Goal: Task Accomplishment & Management: Use online tool/utility

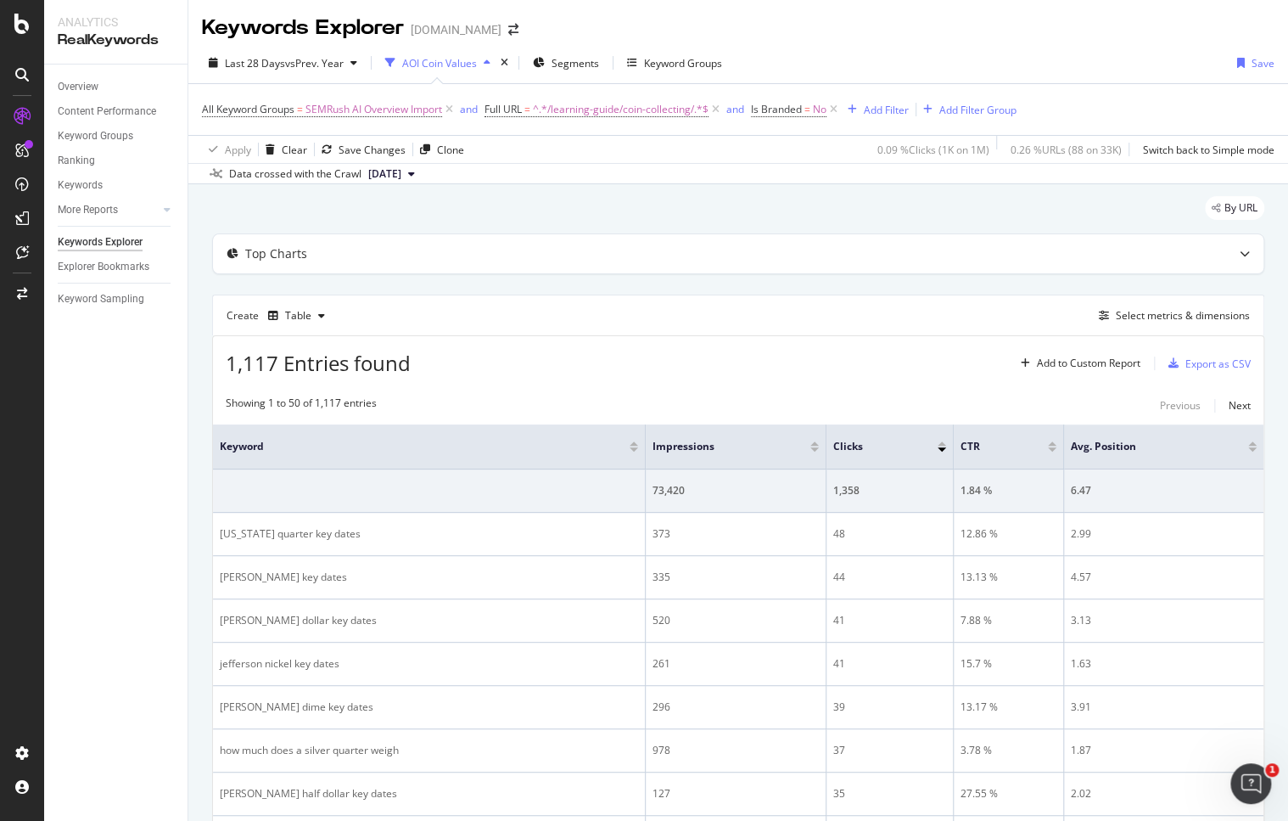
click at [109, 380] on div "Overview Content Performance Keyword Groups Ranking Keywords More Reports Count…" at bounding box center [115, 443] width 143 height 756
click at [76, 86] on div "Overview" at bounding box center [78, 87] width 41 height 18
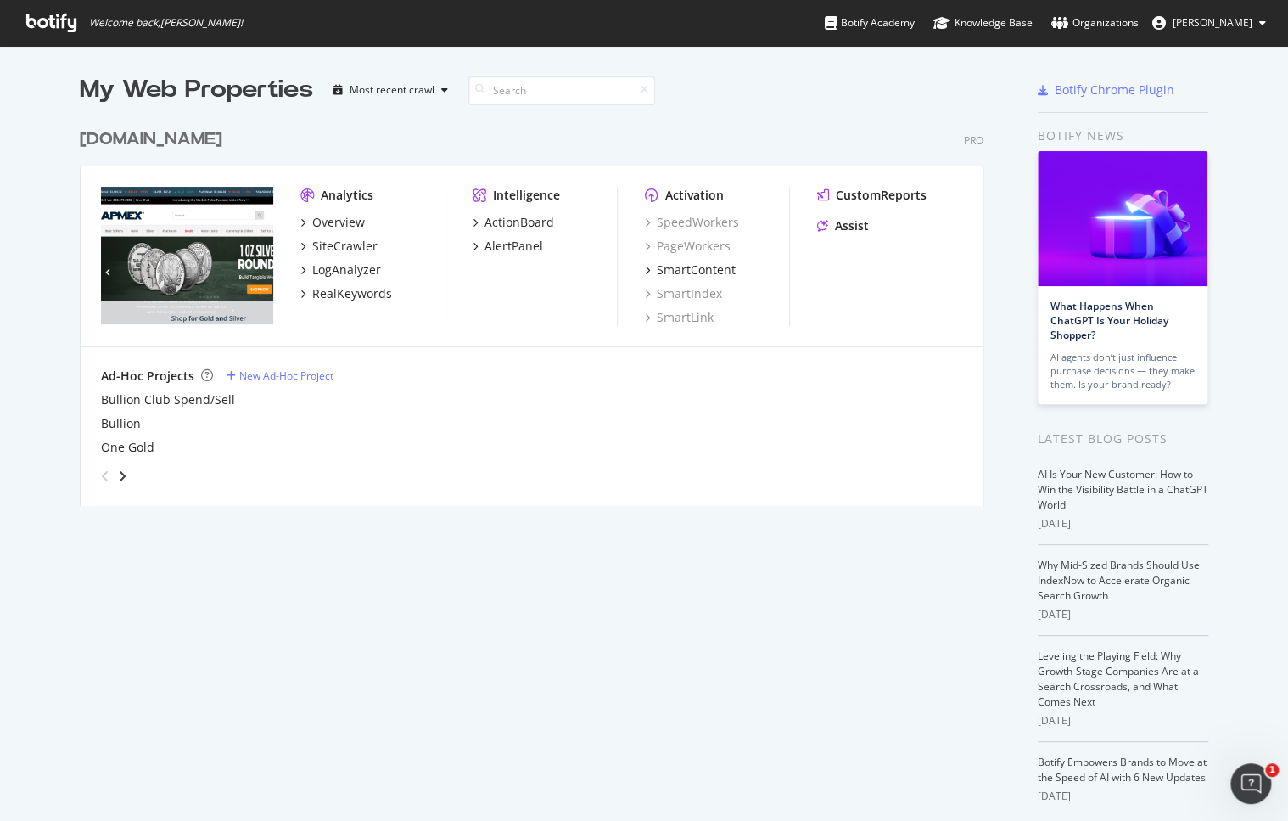
click at [1249, 315] on div "My Web Properties Most recent crawl [DOMAIN_NAME] Pro Analytics Overview SiteCr…" at bounding box center [644, 469] width 1288 height 847
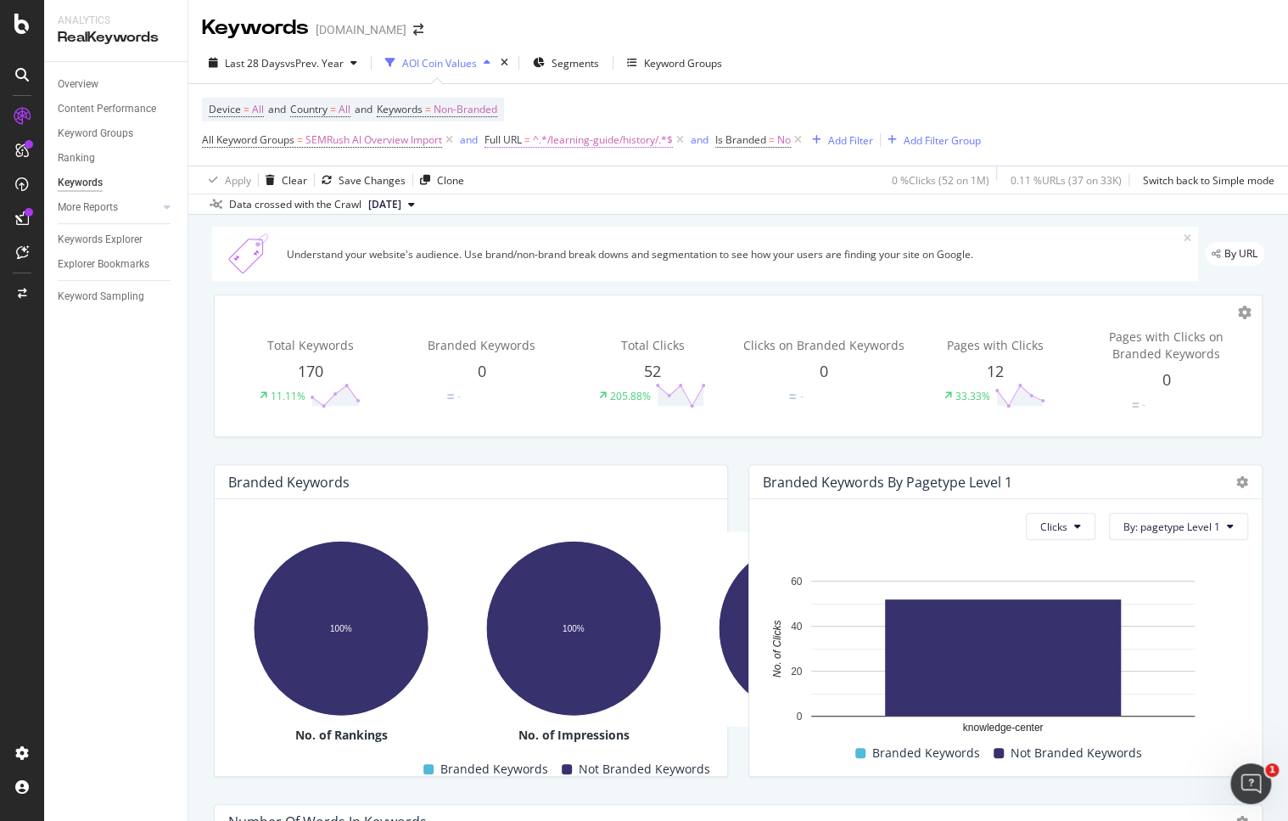
click at [598, 141] on span "^.*/learning-guide/history/.*$" at bounding box center [603, 140] width 140 height 24
paste input "https://learn.apmex.com/investing-guide/gold"
drag, startPoint x: 517, startPoint y: 207, endPoint x: 494, endPoint y: 207, distance: 22.9
click at [494, 207] on div "Contains https://learn.apmex.com/investing-guide/gold/ Cancel Add filter Apply" at bounding box center [595, 210] width 214 height 115
type input "/investing-guide/gold/"
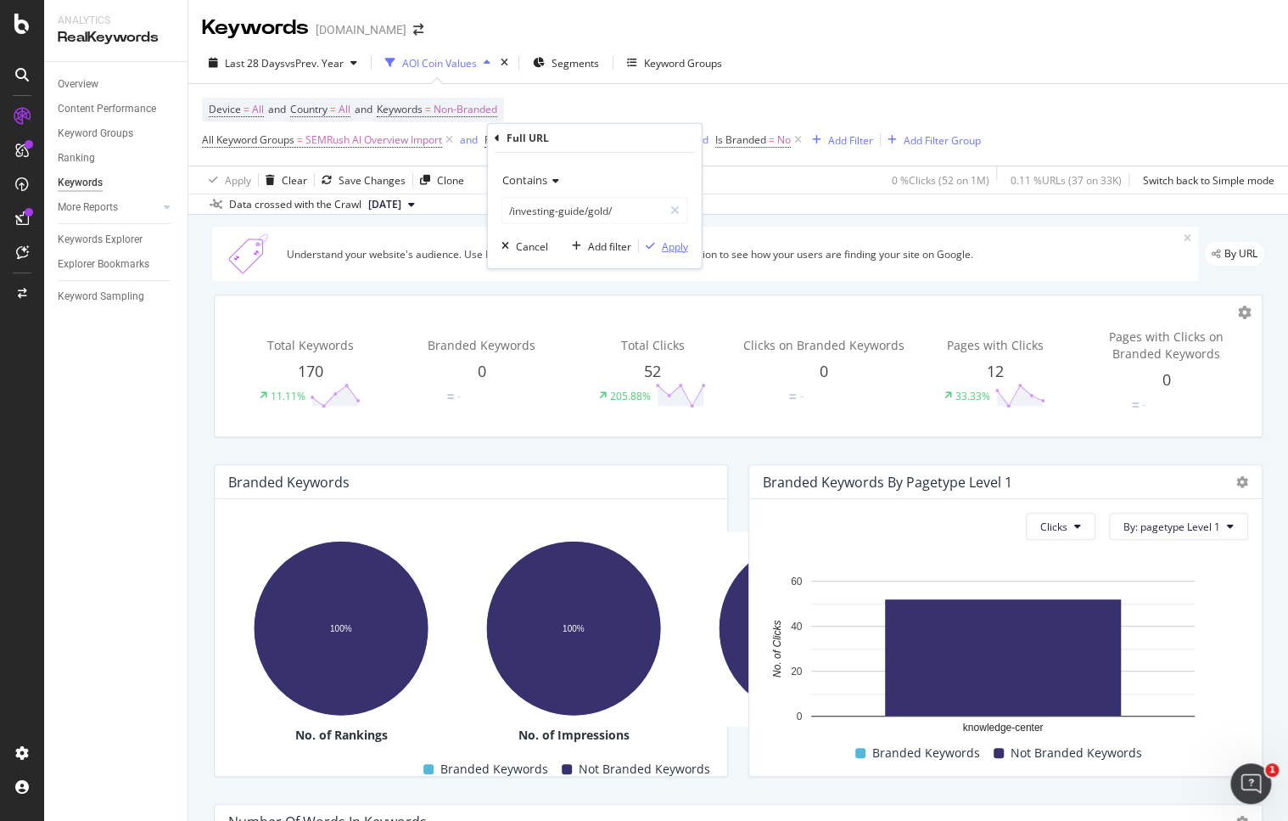
click at [679, 247] on div "Apply" at bounding box center [675, 246] width 26 height 14
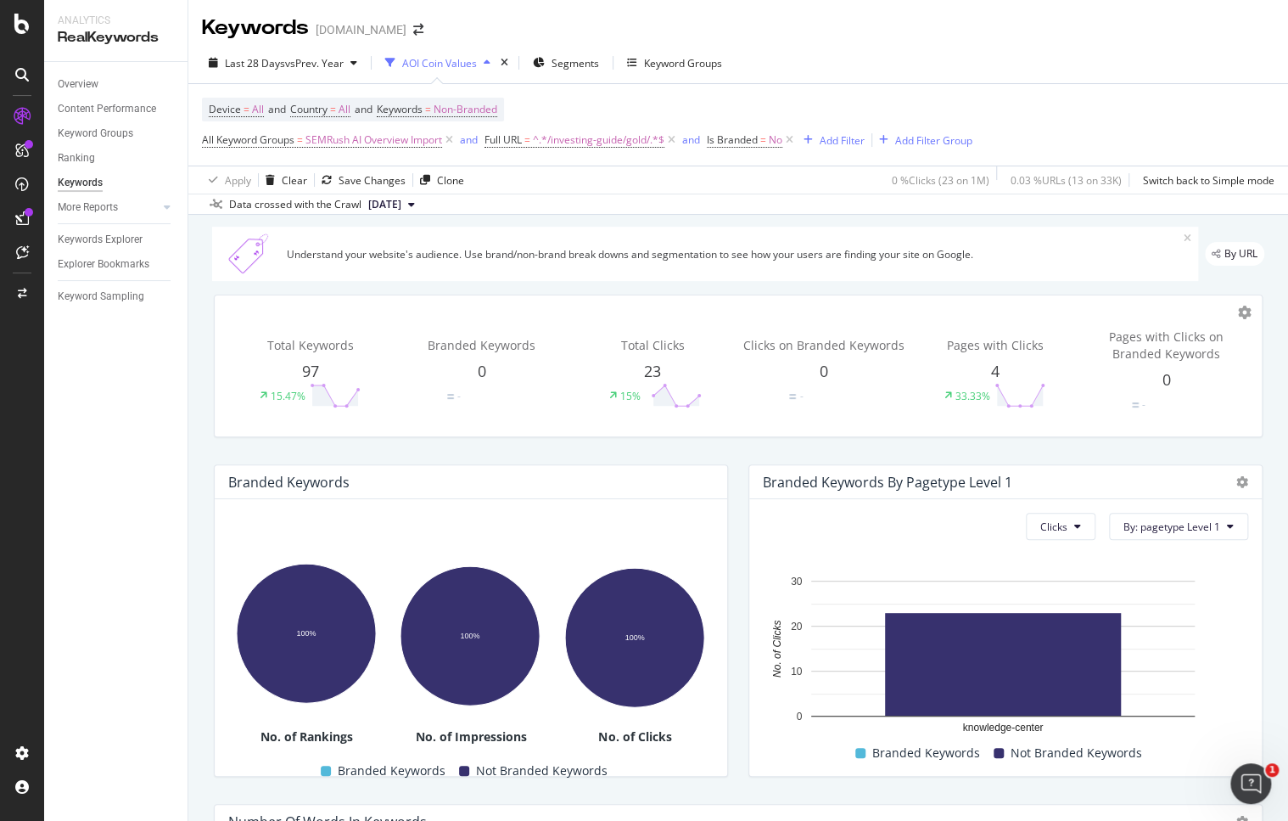
click at [1256, 221] on div "Understand your website's audience. Use brand/non-brand break downs and segment…" at bounding box center [738, 702] width 1100 height 974
click at [85, 91] on div "Overview" at bounding box center [78, 85] width 41 height 18
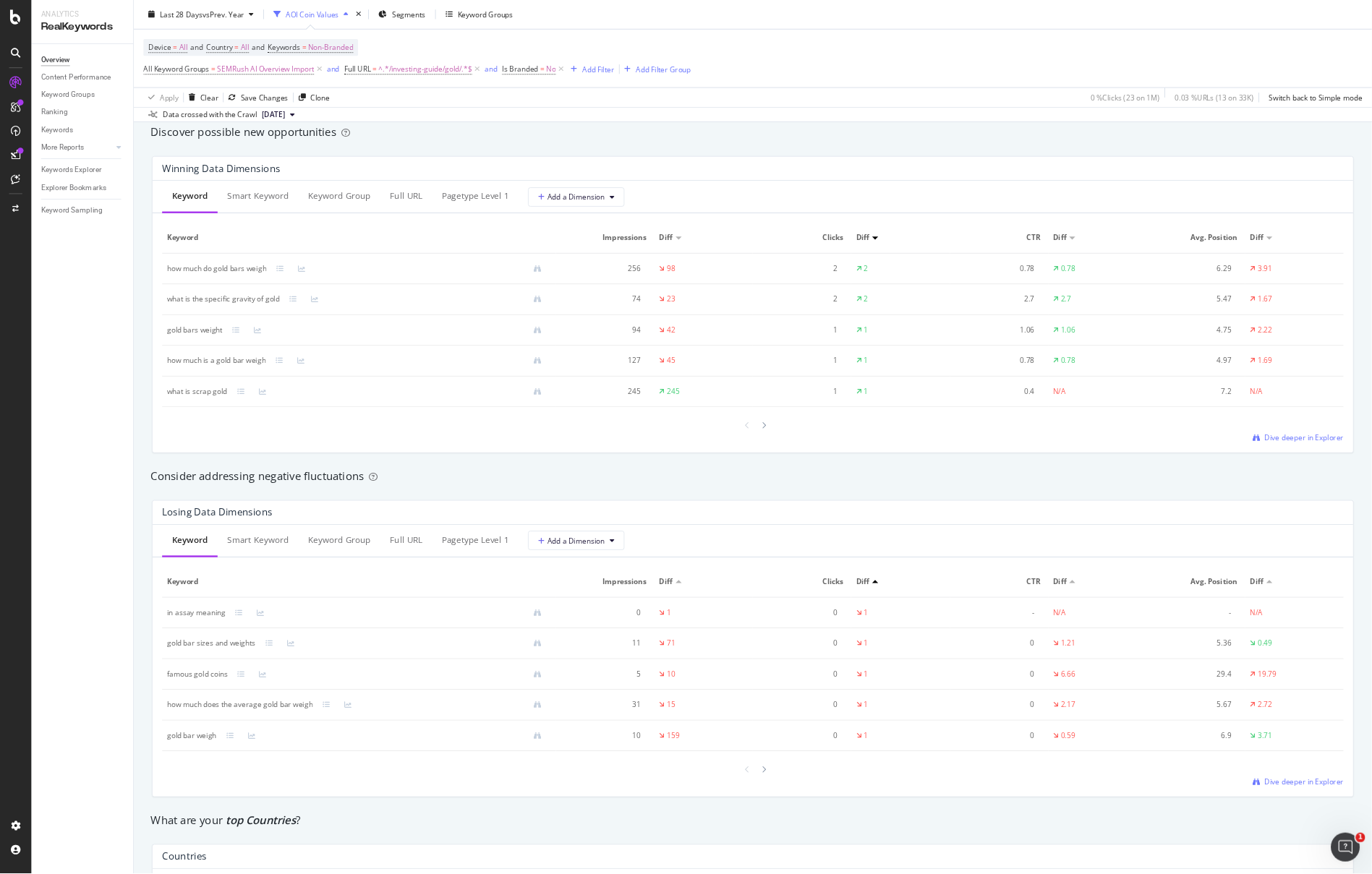
scroll to position [1229, 0]
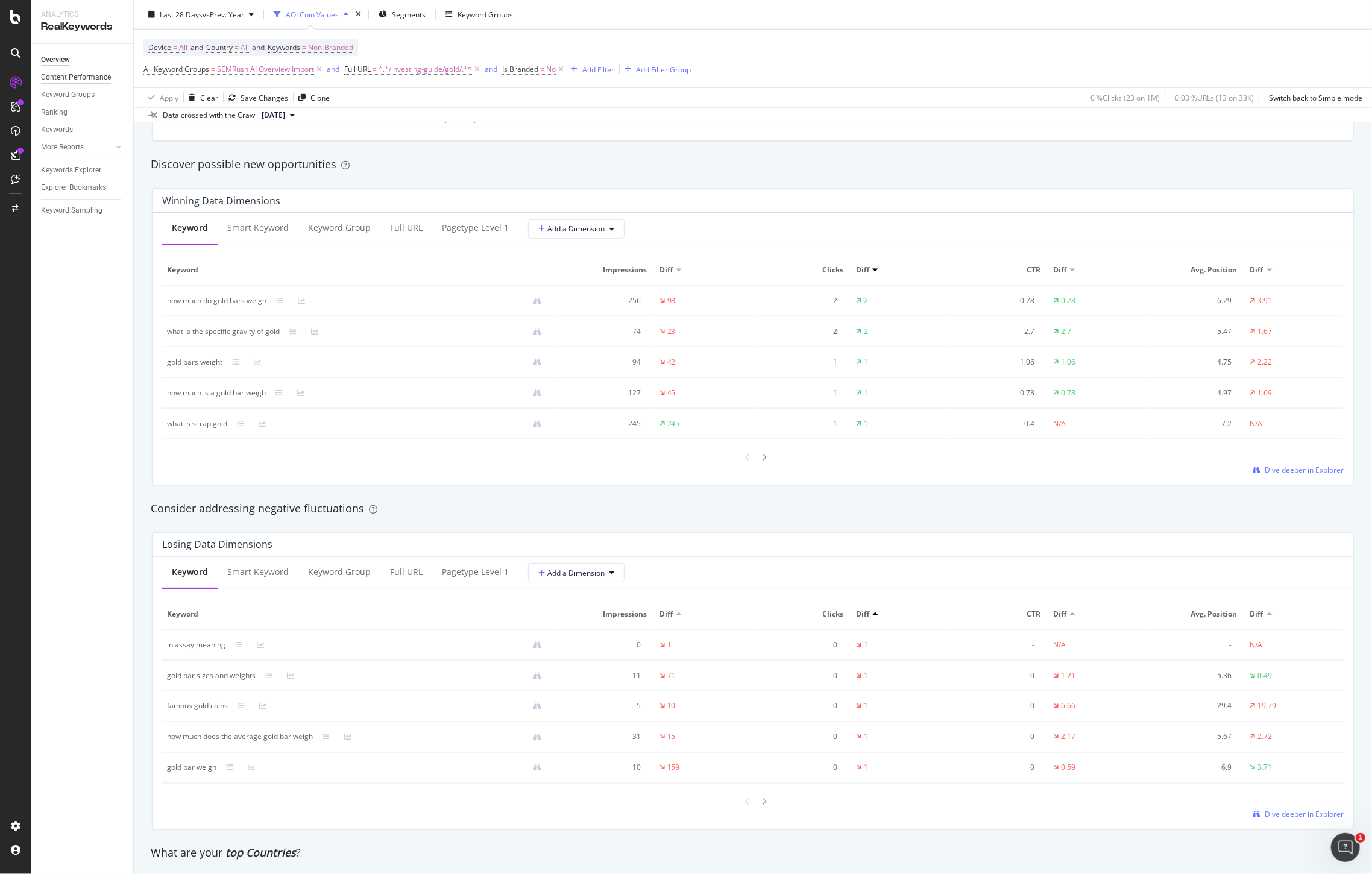
click at [64, 75] on div "Content Performance" at bounding box center [76, 77] width 70 height 13
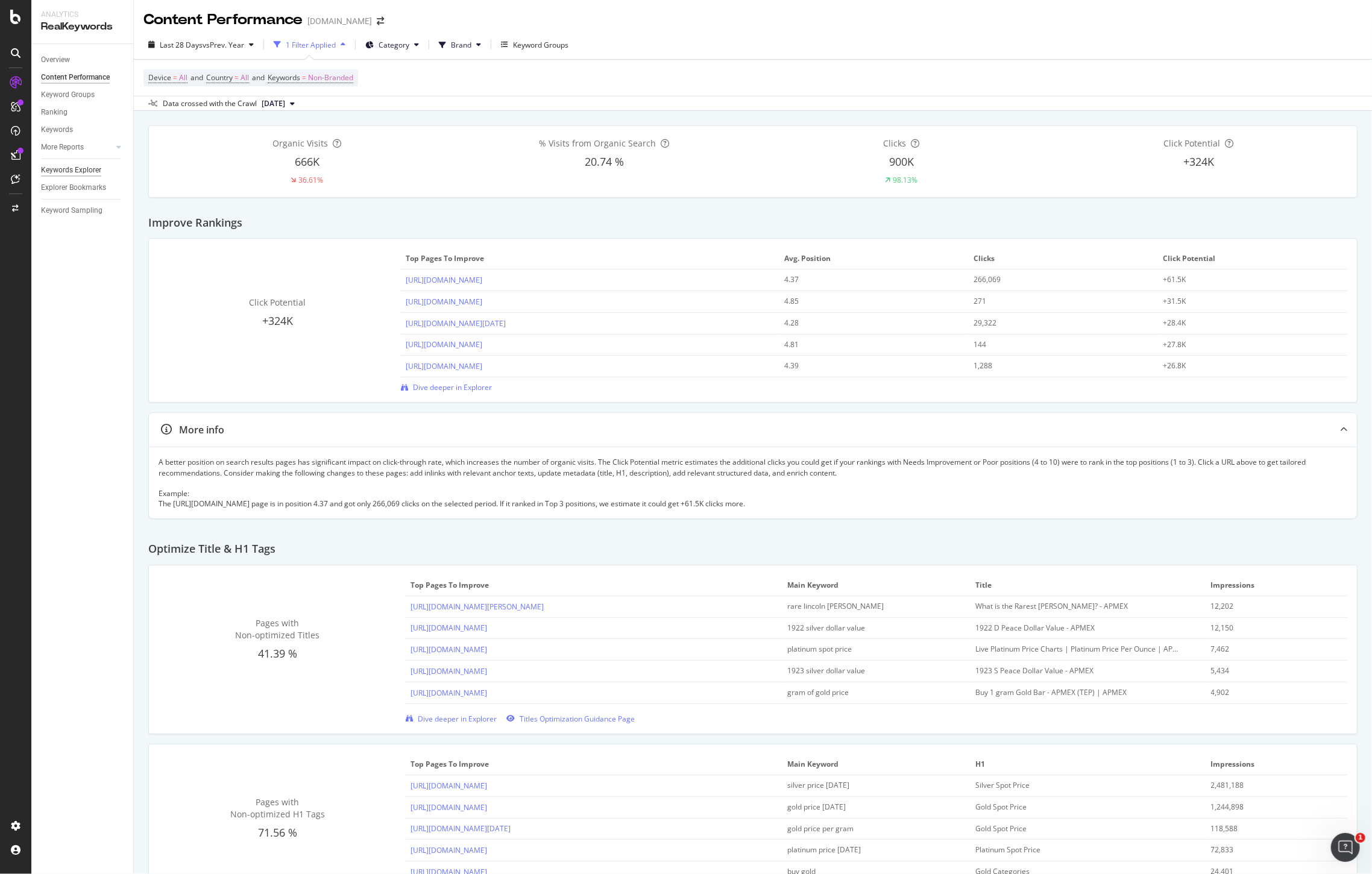
click at [70, 171] on div "Keywords Explorer" at bounding box center [71, 170] width 60 height 13
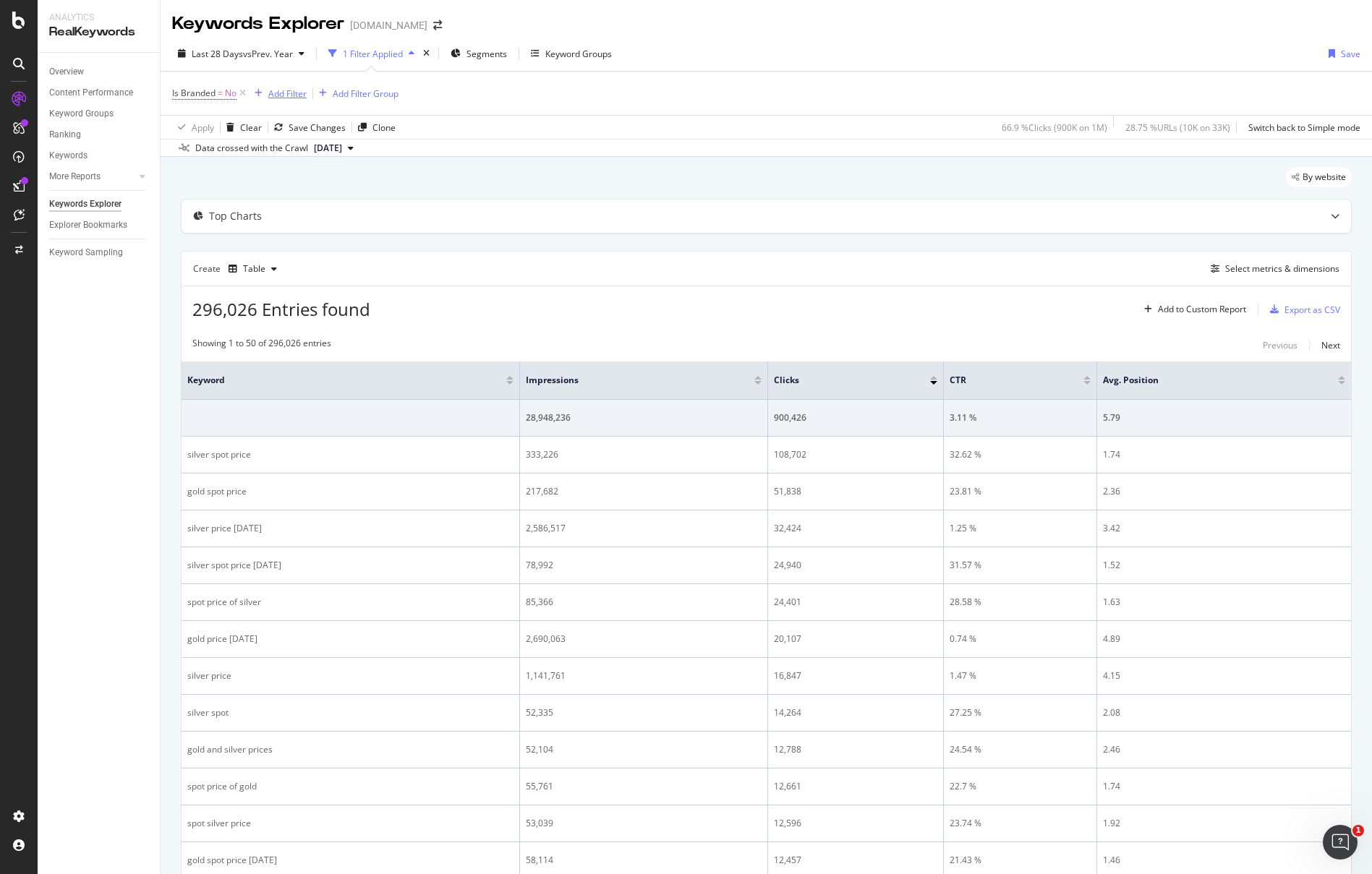
click at [297, 90] on div "Add Filter" at bounding box center [287, 94] width 38 height 12
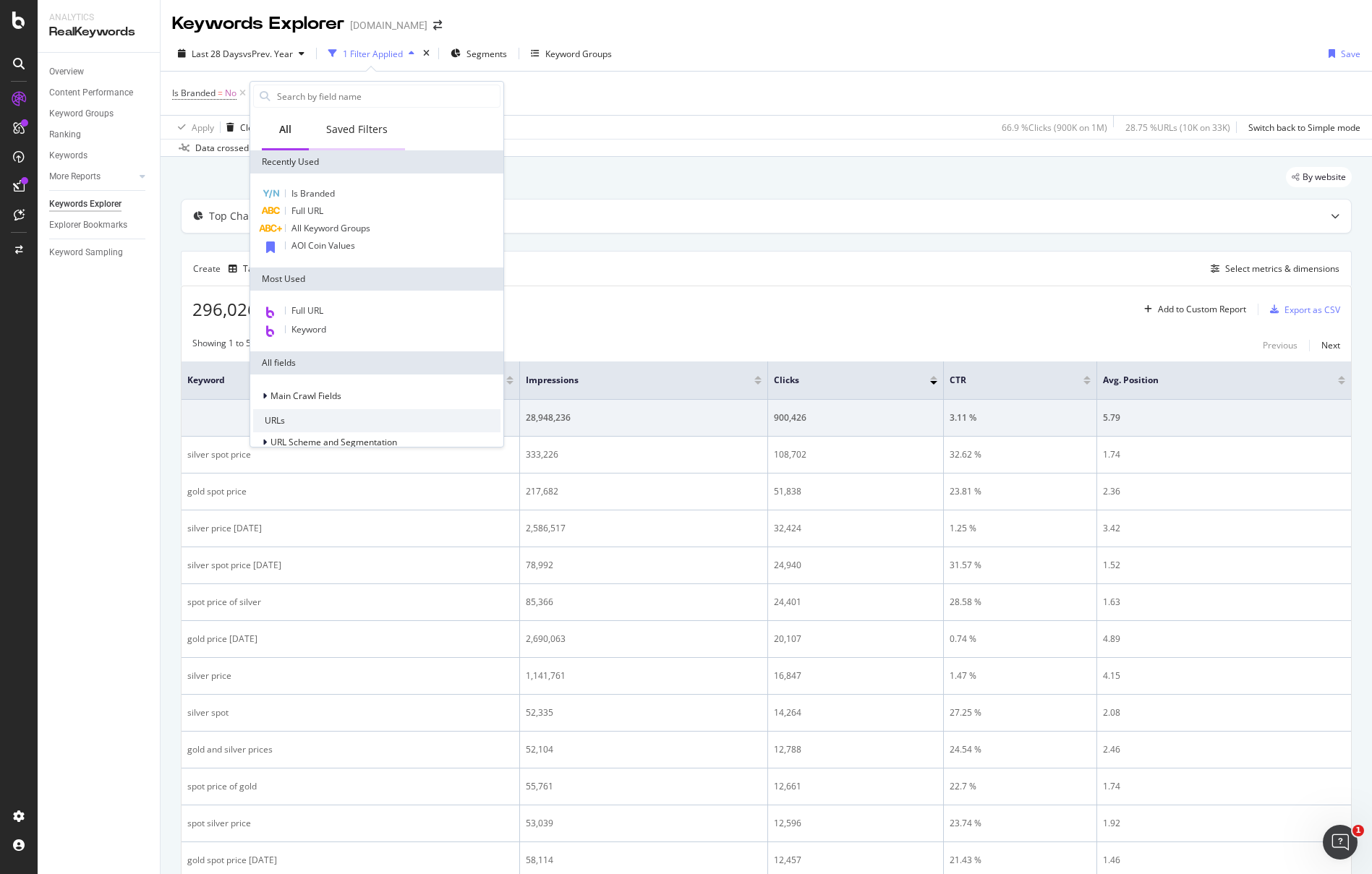
click at [356, 139] on div "Saved Filters" at bounding box center [356, 130] width 96 height 40
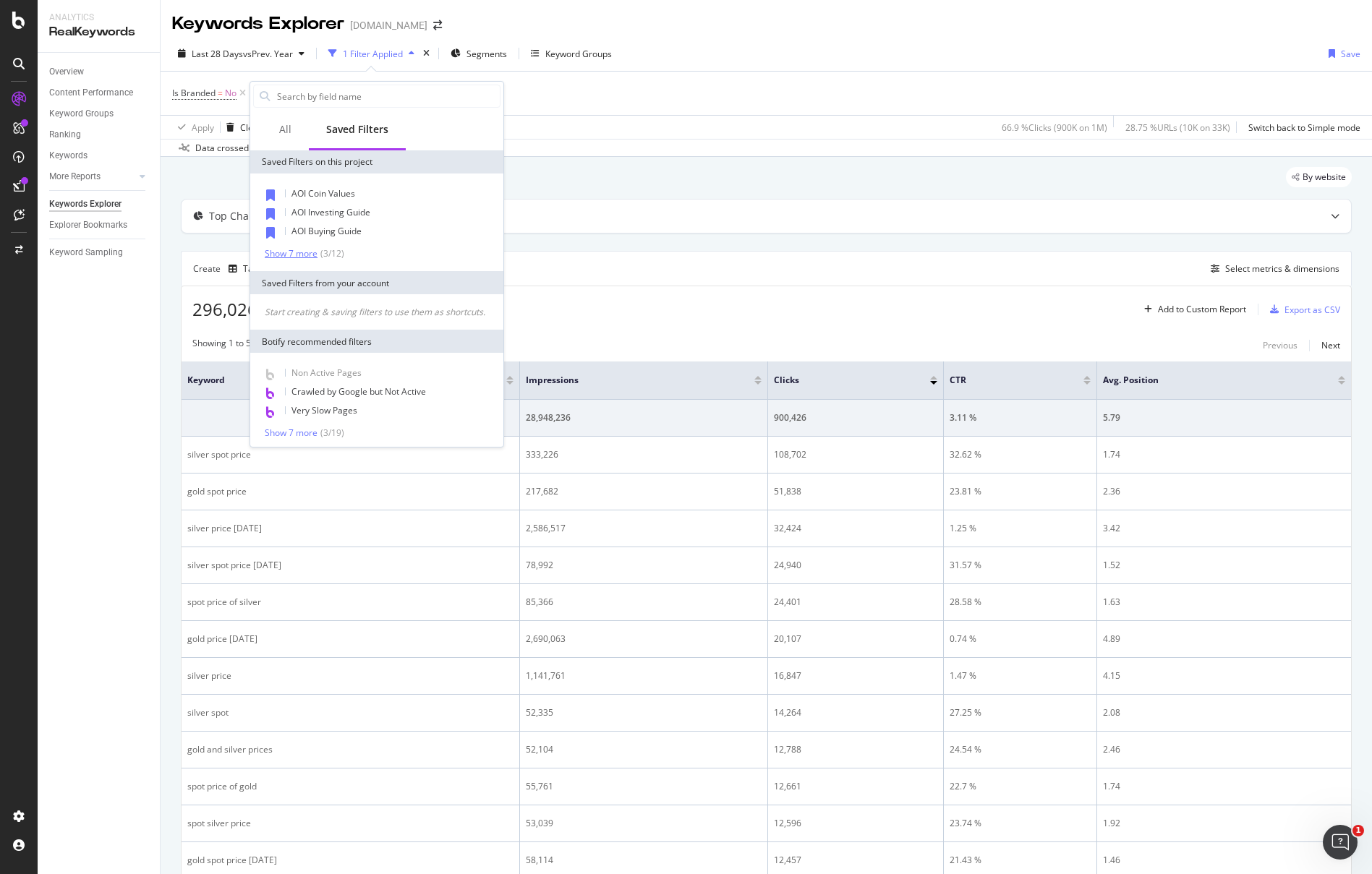
click at [291, 253] on div "Show 7 more" at bounding box center [291, 254] width 53 height 10
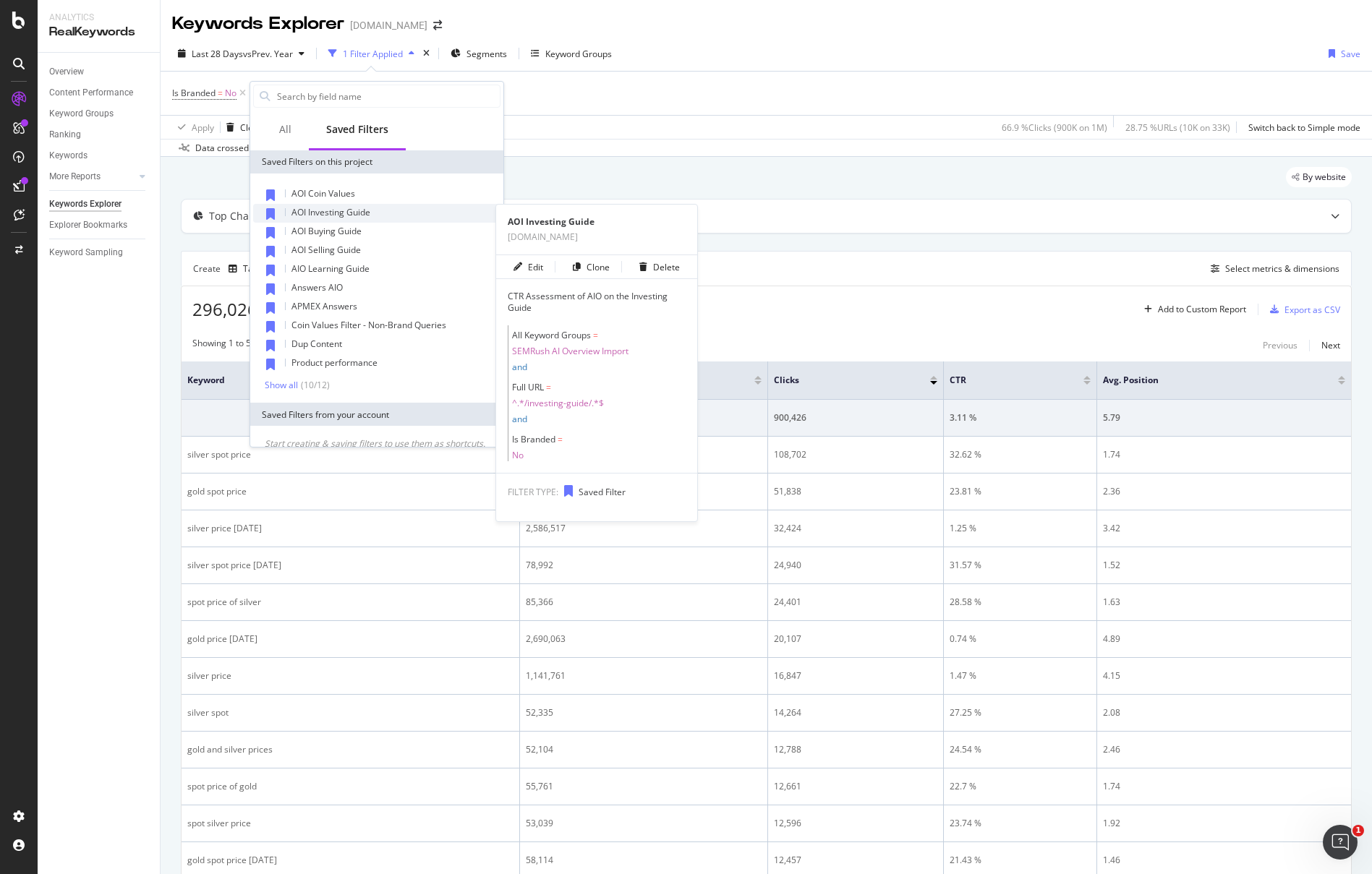
click at [356, 204] on div "AOI Investing Guide" at bounding box center [377, 213] width 247 height 19
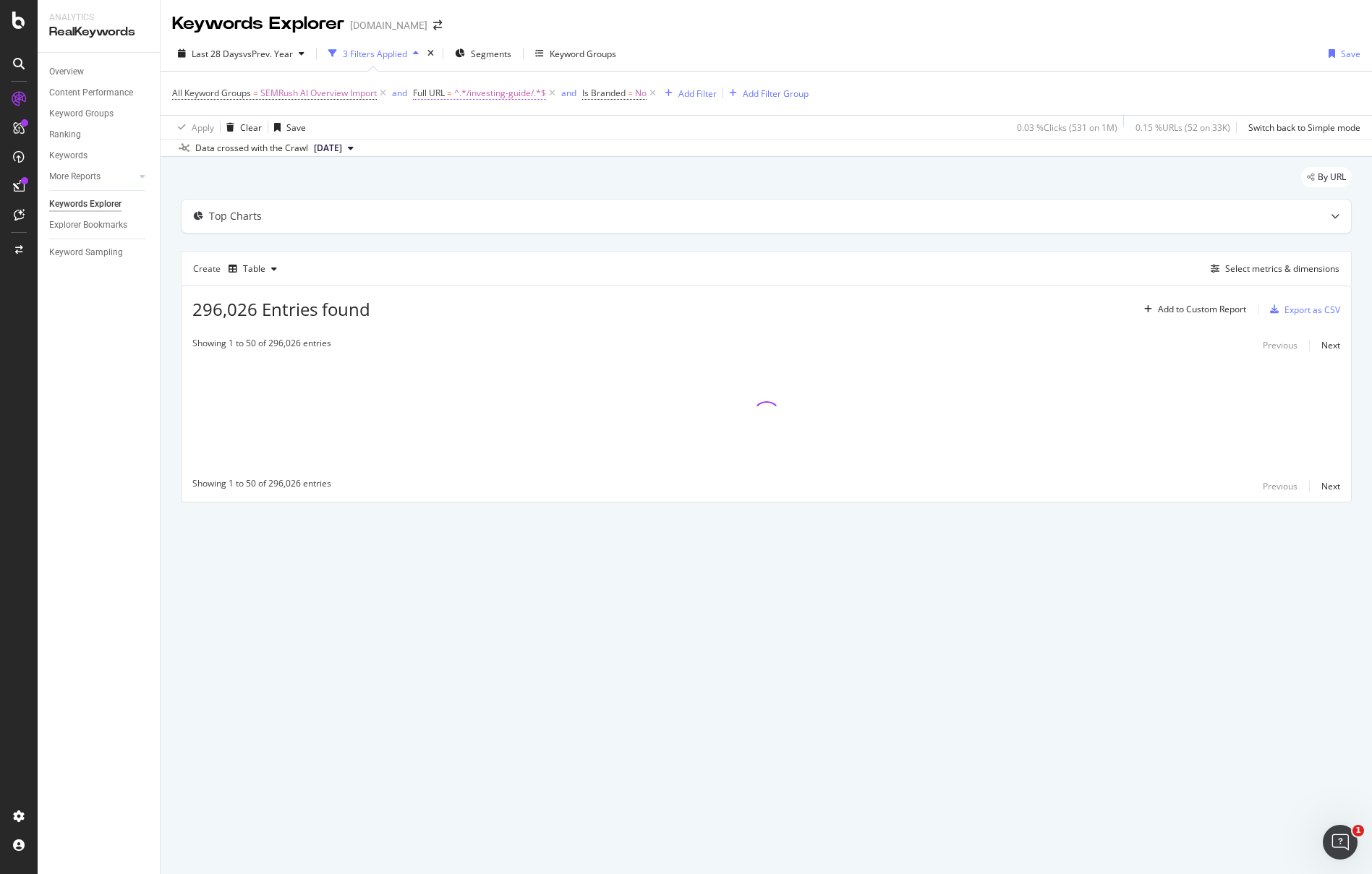
click at [504, 94] on span "^.*/investing-guide/.*$" at bounding box center [500, 94] width 92 height 20
click at [513, 149] on input "/investing-guide/" at bounding box center [496, 152] width 136 height 23
paste input "https://learn.apmex.com/investing-guide/gold"
drag, startPoint x: 466, startPoint y: 152, endPoint x: 424, endPoint y: 148, distance: 42.2
click at [424, 148] on div "Contains https://learn.apmex.com/investing-guide/gold/ Cancel Add filter Apply" at bounding box center [507, 152] width 182 height 98
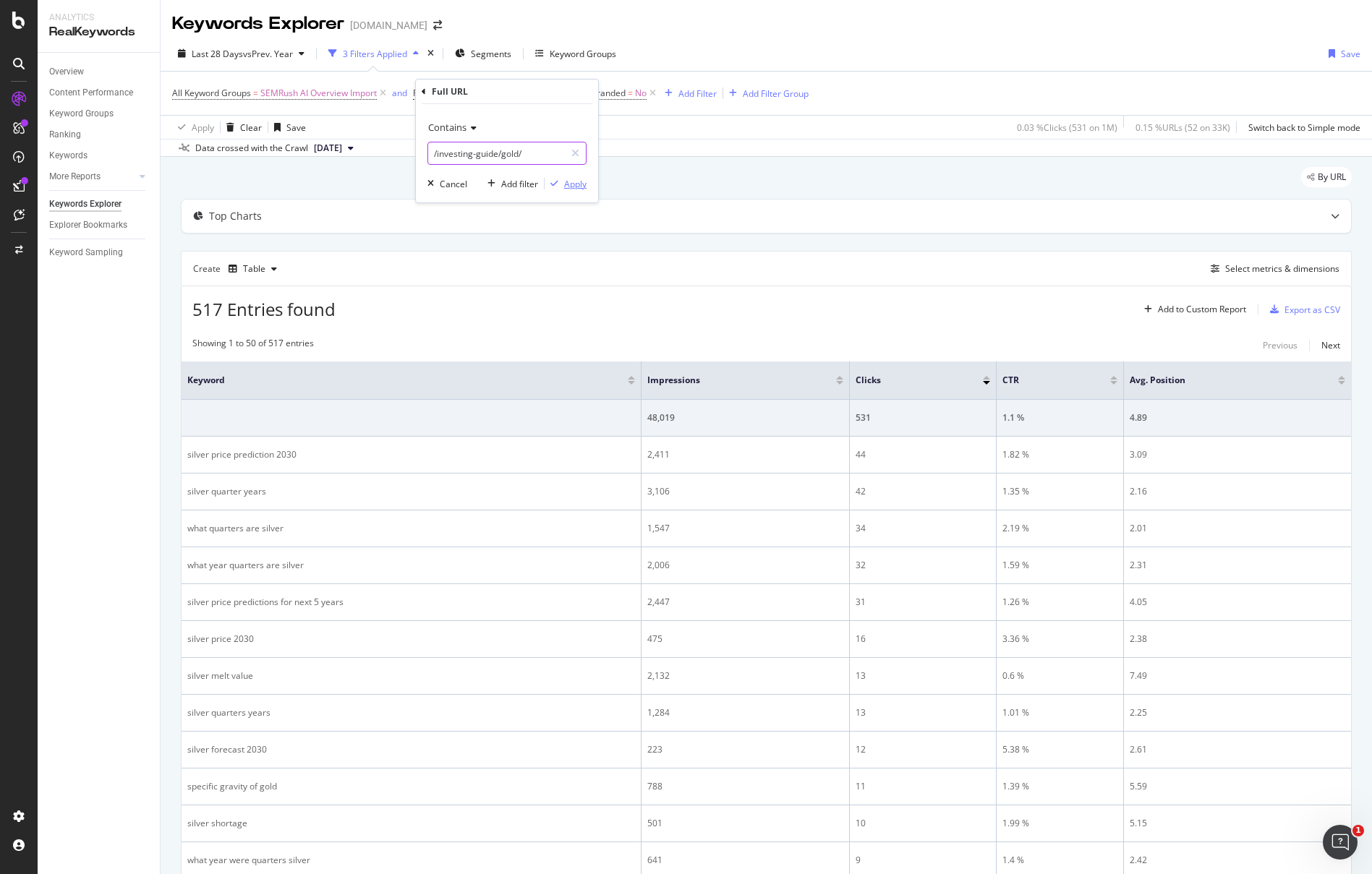
type input "/investing-guide/gold/"
click at [570, 186] on div "Apply" at bounding box center [575, 184] width 22 height 12
click at [1098, 272] on div "Select metrics & dimensions" at bounding box center [1283, 268] width 114 height 12
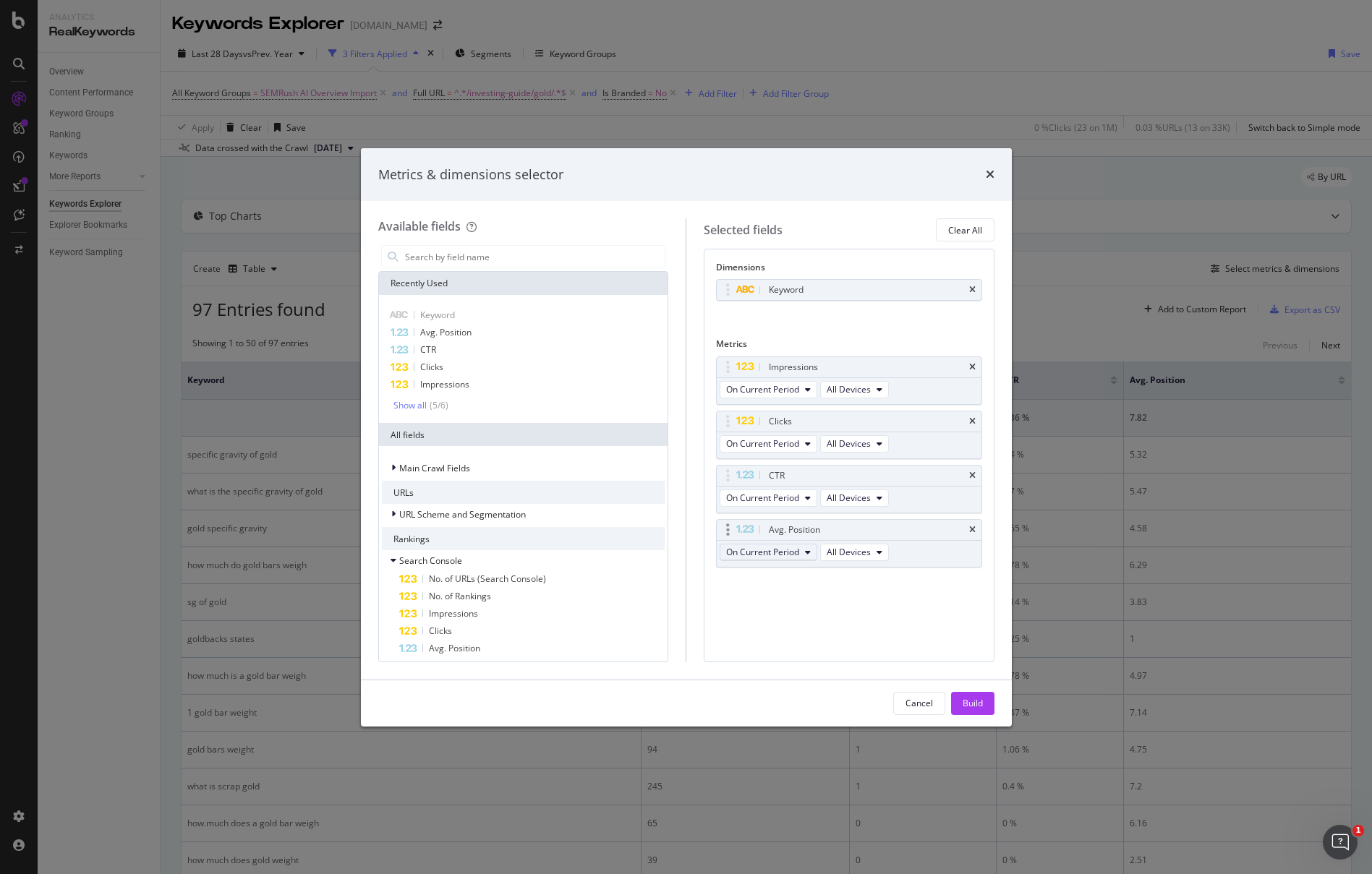
click at [804, 552] on button "On Current Period" at bounding box center [769, 552] width 98 height 17
drag, startPoint x: 805, startPoint y: 653, endPoint x: 801, endPoint y: 570, distance: 83.1
click at [805, 653] on span "Diff. between Periods - Value" at bounding box center [802, 658] width 140 height 13
click at [779, 500] on span "On Current Period" at bounding box center [763, 497] width 73 height 12
click at [787, 601] on span "Diff. between Periods - Value" at bounding box center [802, 604] width 140 height 13
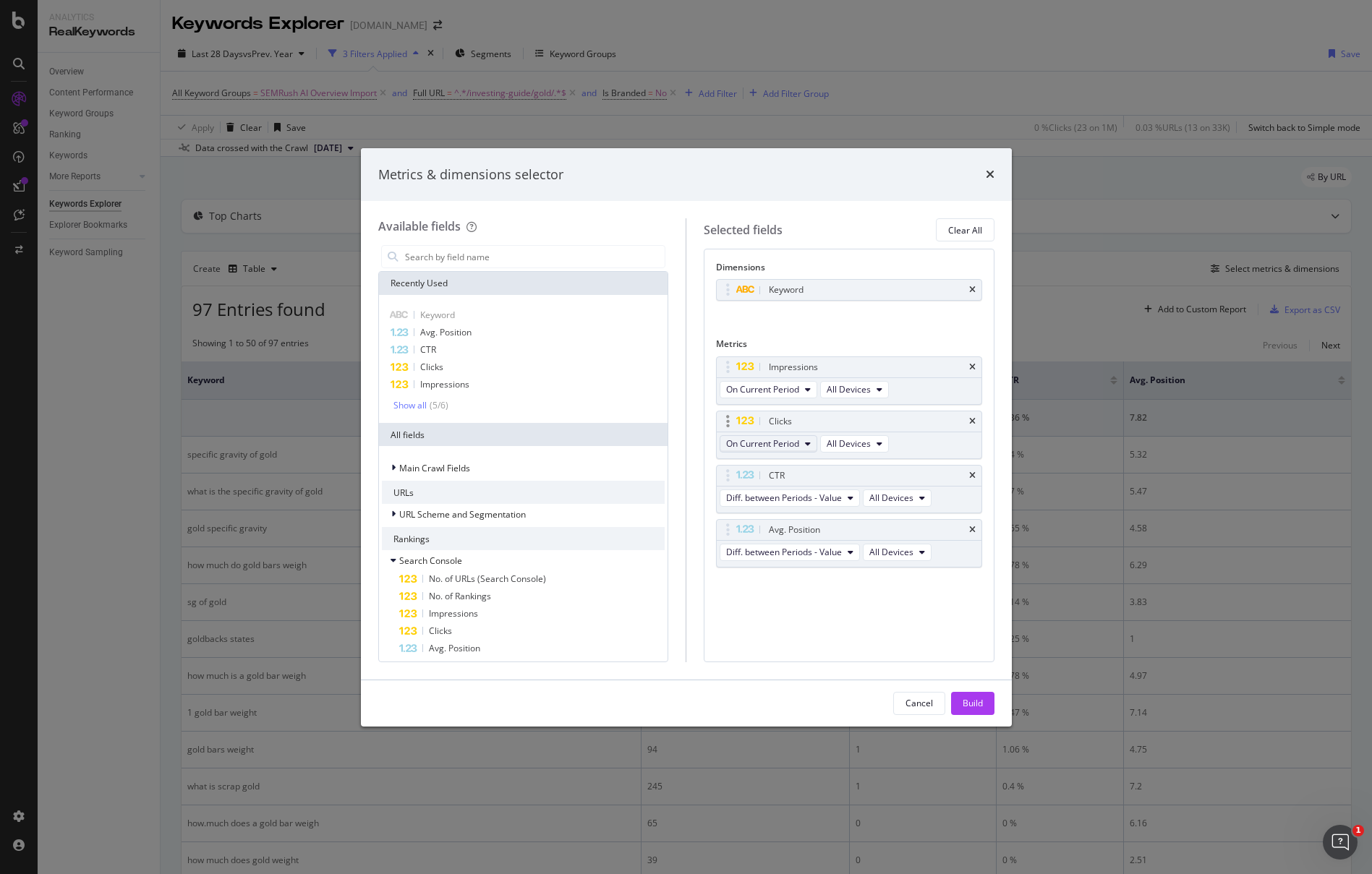
click at [785, 446] on span "On Current Period" at bounding box center [763, 444] width 73 height 12
click at [792, 555] on span "Diff. between Periods - Value" at bounding box center [802, 549] width 140 height 13
click at [783, 391] on span "On Current Period" at bounding box center [763, 389] width 73 height 12
click at [794, 494] on span "Diff. between Periods - Value" at bounding box center [802, 496] width 140 height 13
click at [966, 699] on div "Build" at bounding box center [973, 703] width 20 height 12
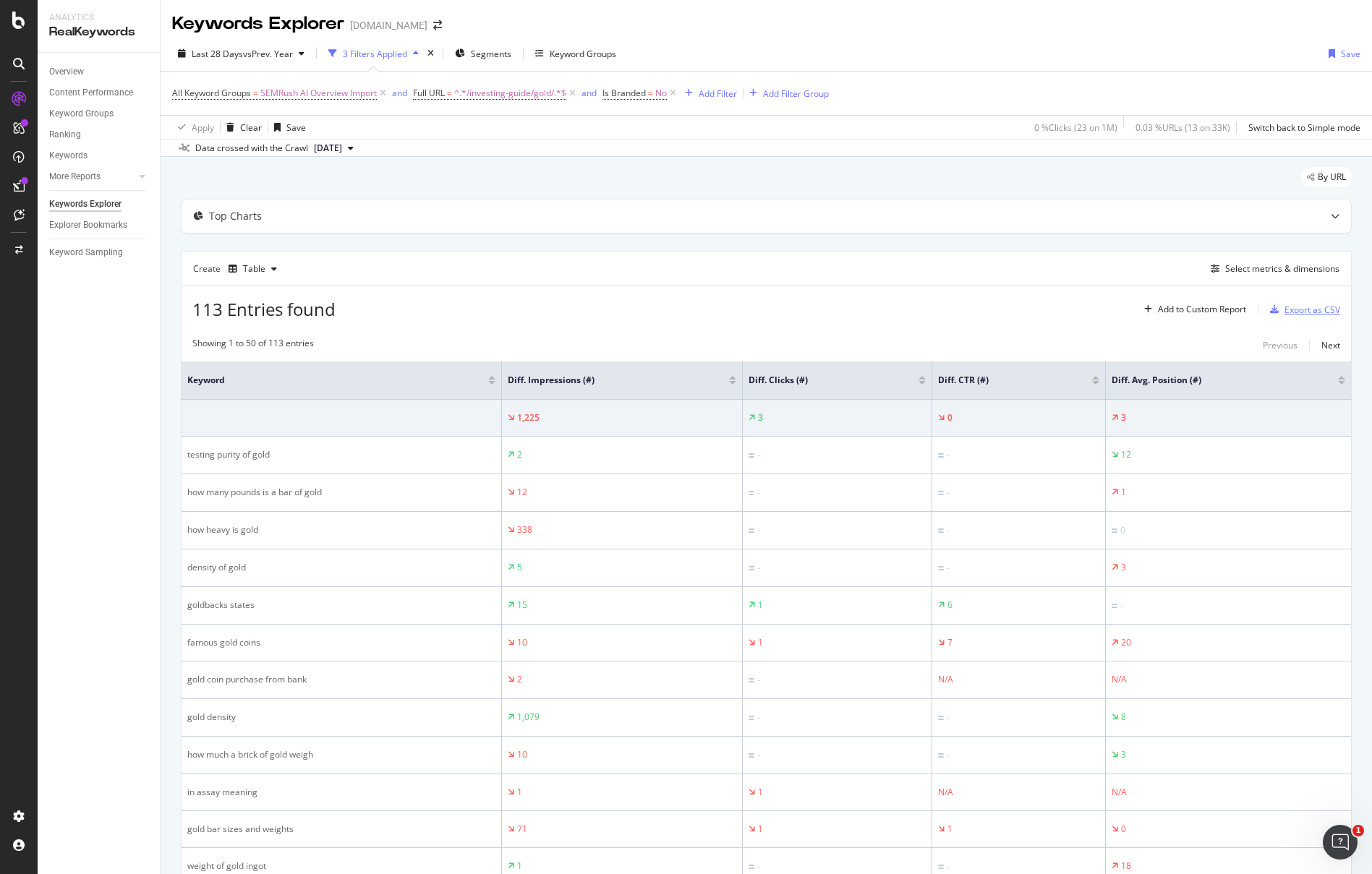
click at [1098, 311] on div "Export as CSV" at bounding box center [1311, 309] width 55 height 12
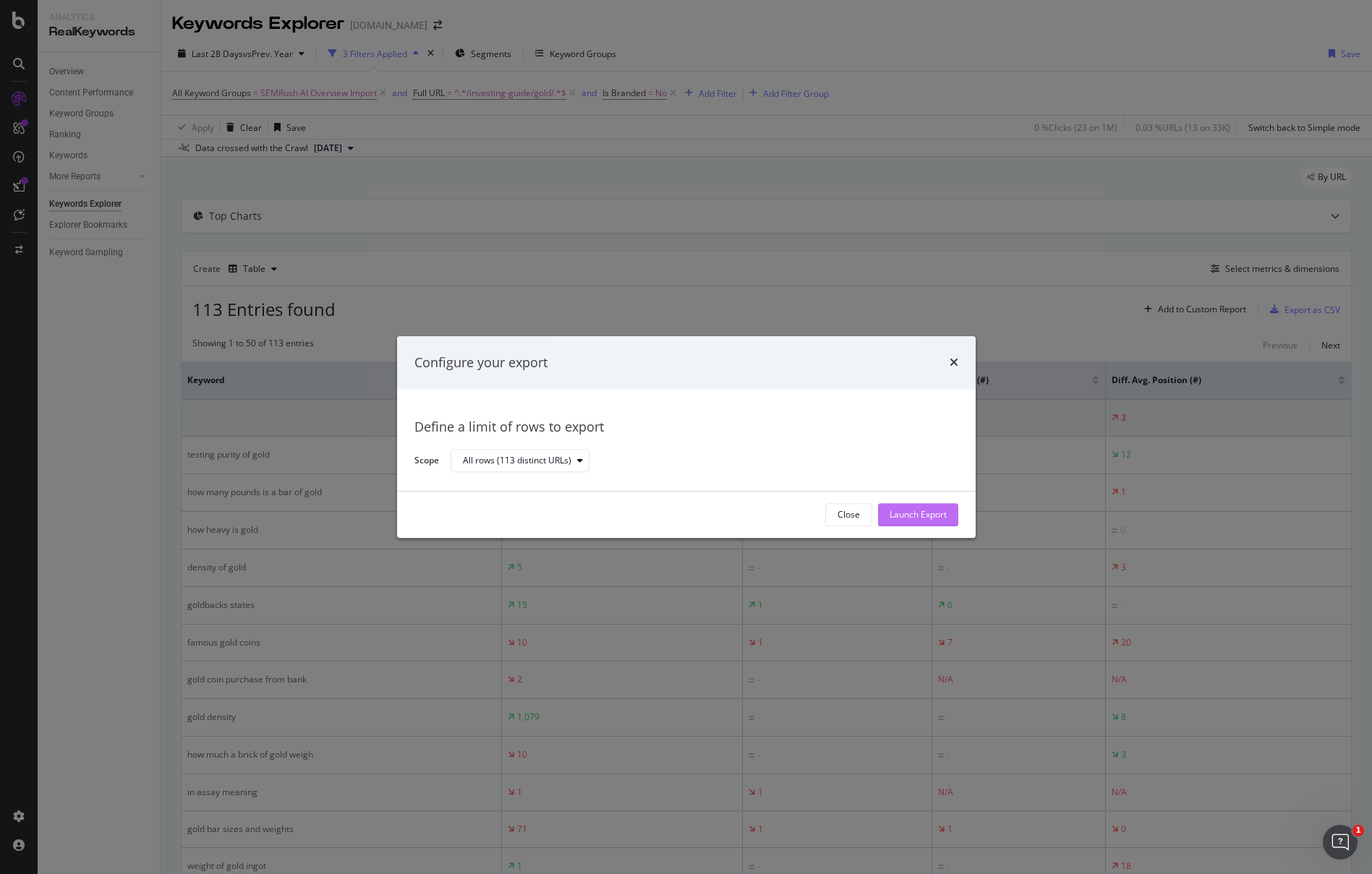
click at [924, 514] on div "Launch Export" at bounding box center [918, 515] width 57 height 12
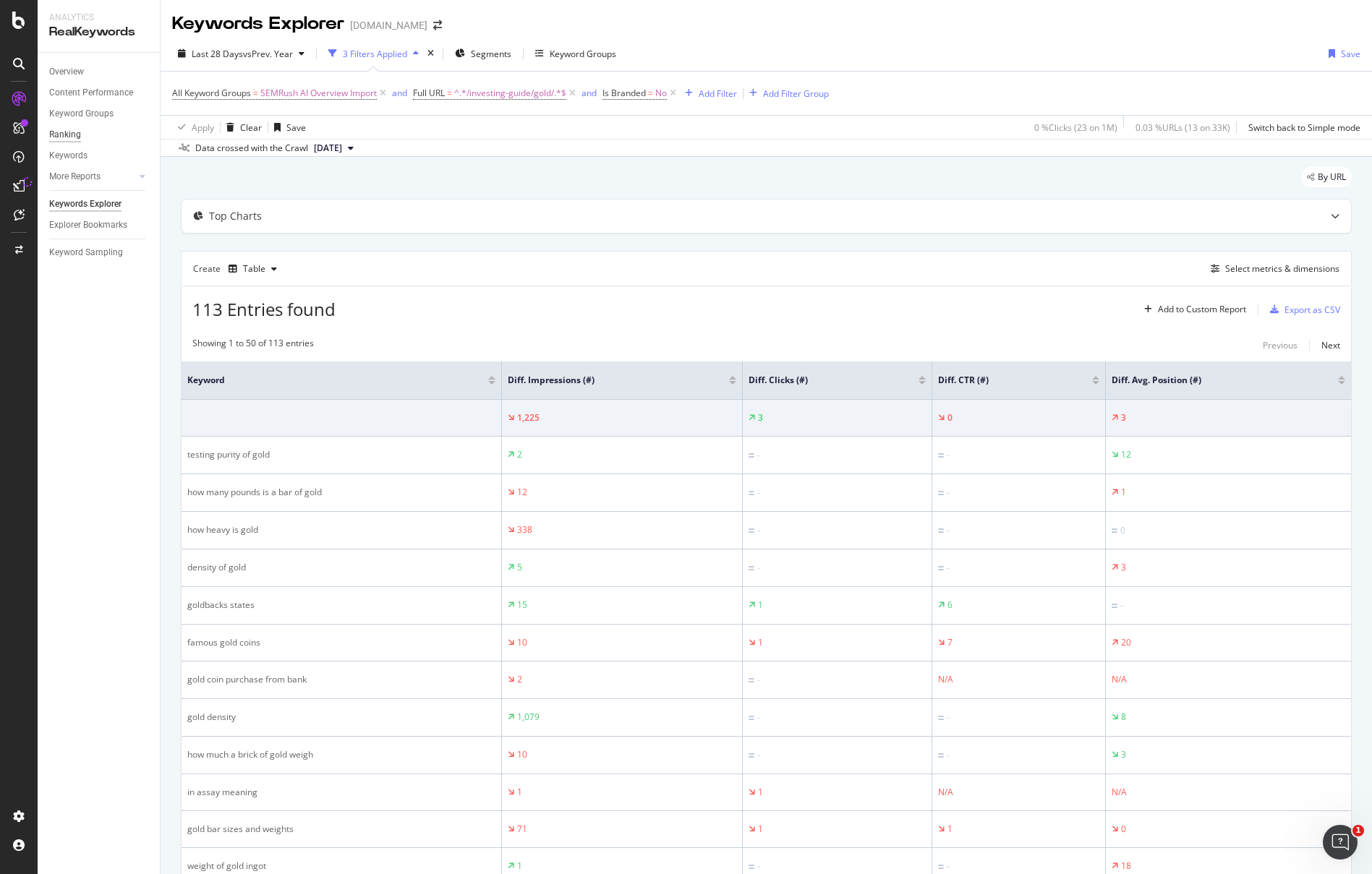
click at [65, 137] on div "Ranking" at bounding box center [65, 135] width 32 height 15
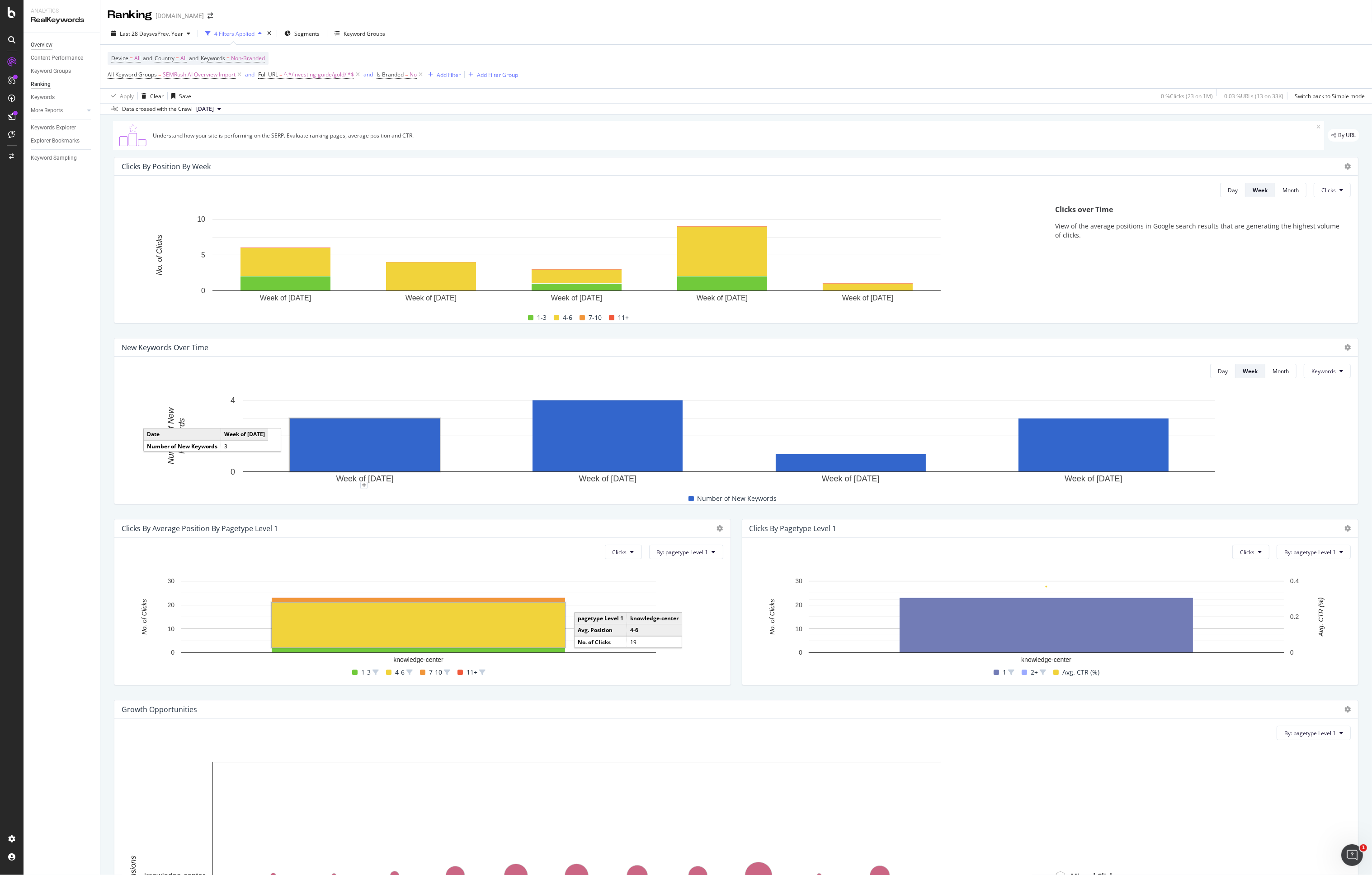
click at [44, 43] on div "Overview" at bounding box center [42, 45] width 22 height 10
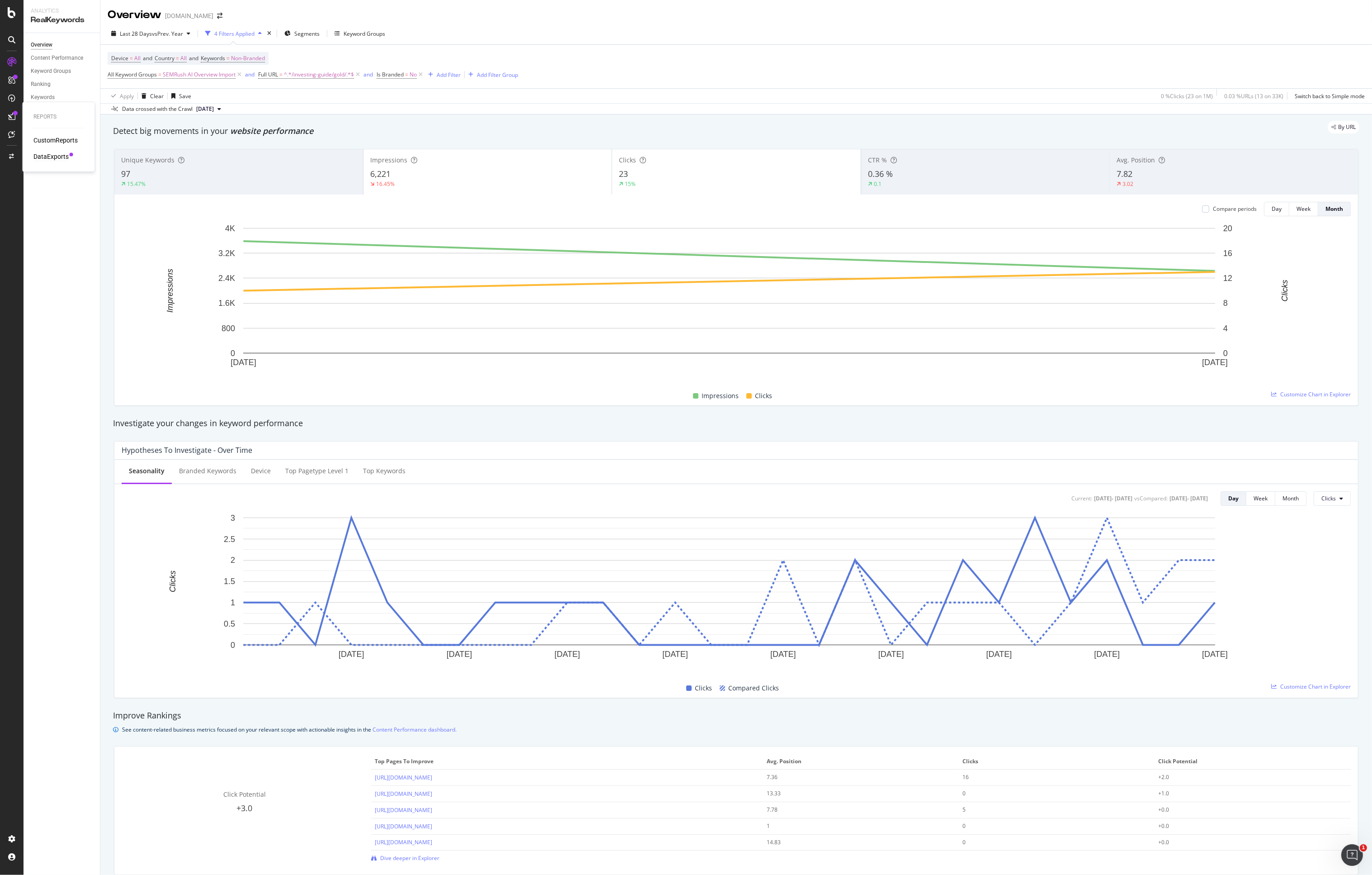
click at [61, 155] on div "DataExports" at bounding box center [51, 156] width 35 height 9
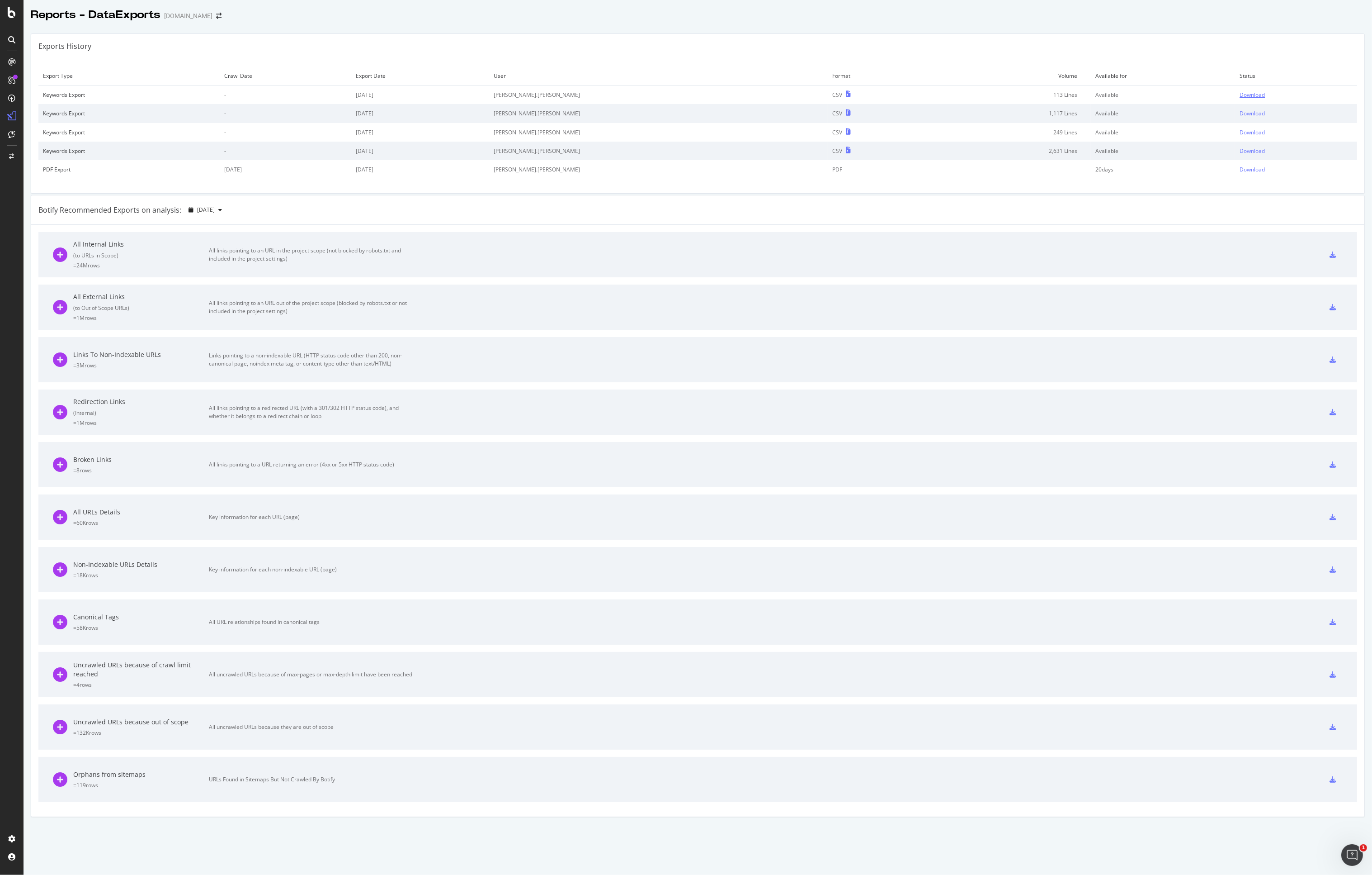
click at [686, 93] on div "Download" at bounding box center [1252, 95] width 26 height 7
click at [686, 5] on div "Reports - DataExports APMEX.com" at bounding box center [698, 11] width 1349 height 22
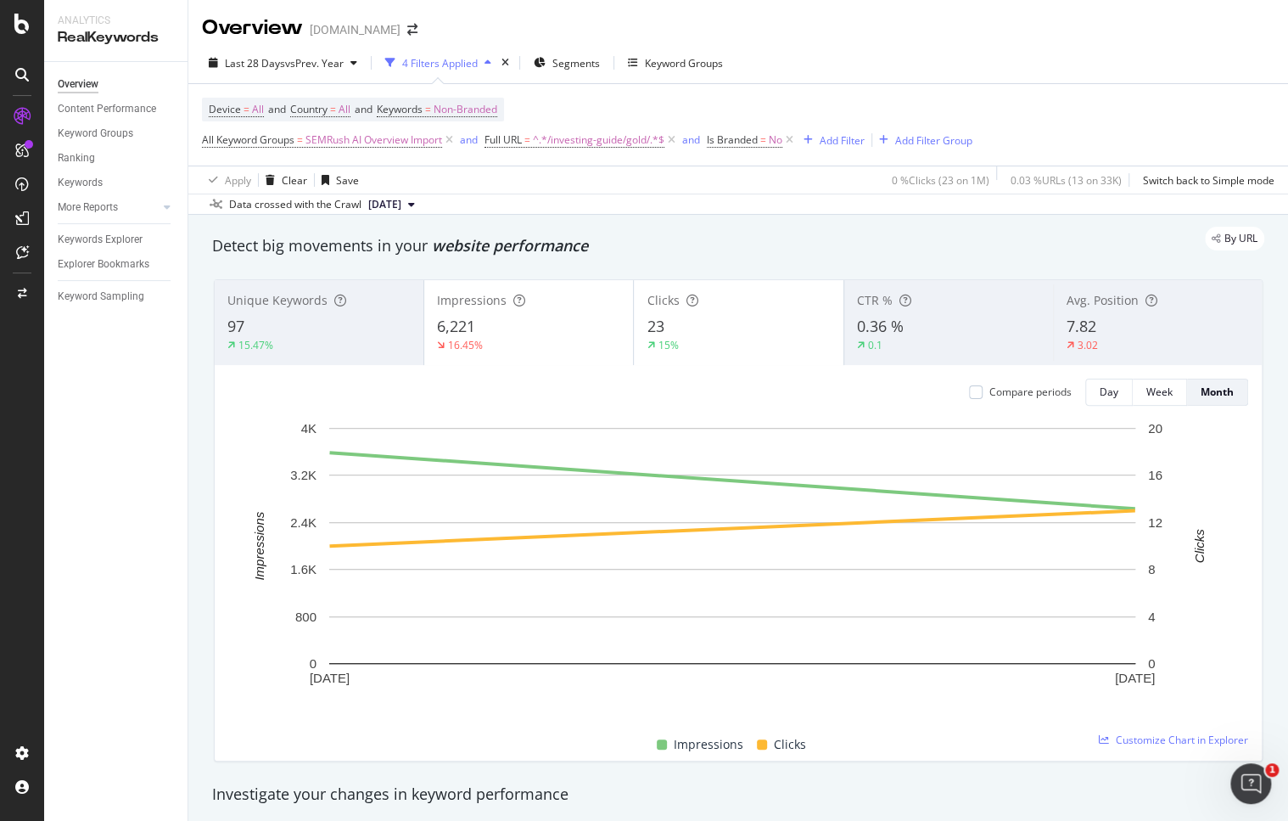
drag, startPoint x: 187, startPoint y: 532, endPoint x: 198, endPoint y: 523, distance: 14.5
click at [187, 532] on div "Overview Content Performance Keyword Groups Ranking Keywords More Reports Count…" at bounding box center [115, 441] width 143 height 759
click at [85, 181] on div "Keywords" at bounding box center [80, 183] width 45 height 18
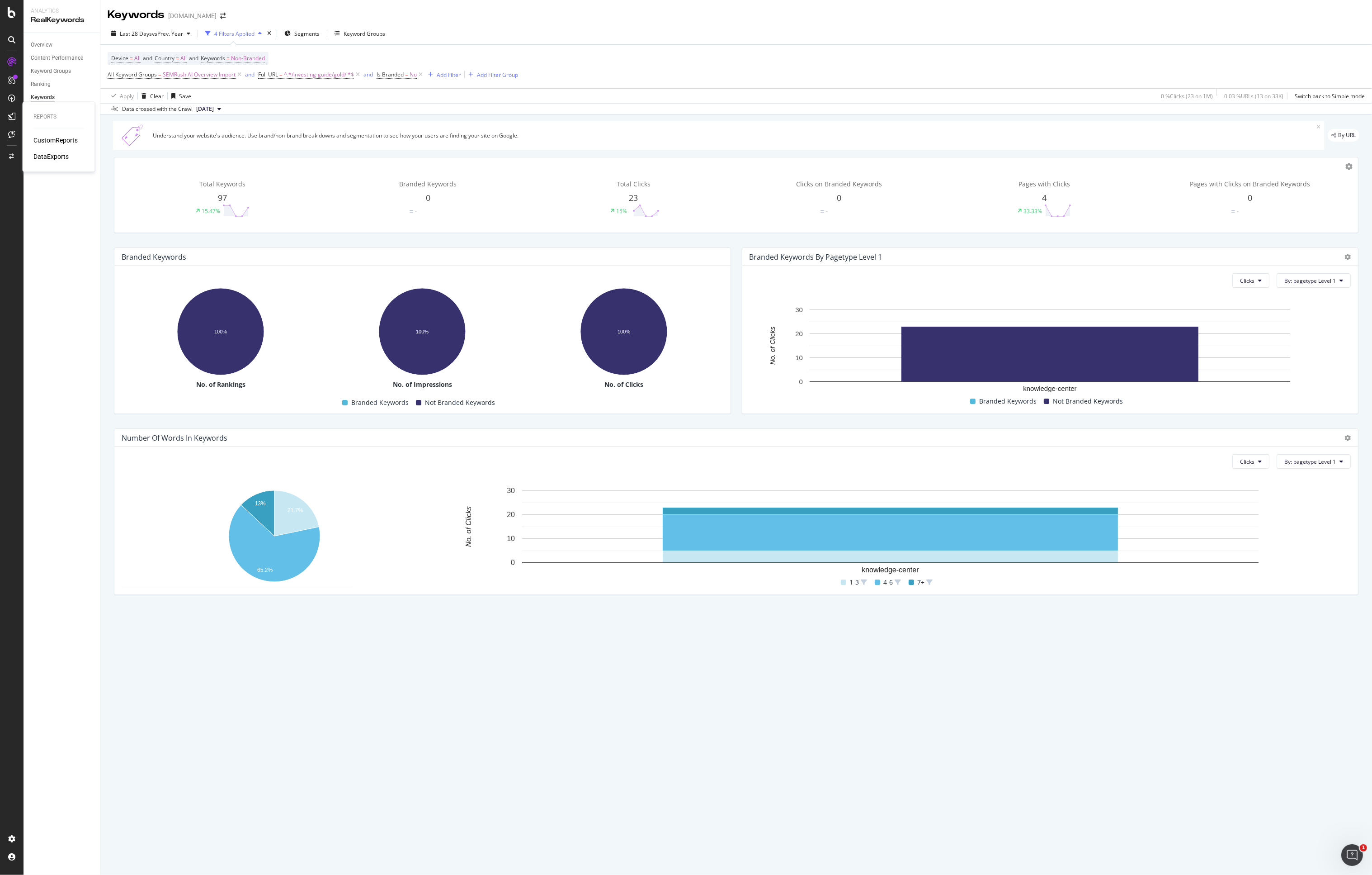
click at [51, 155] on div "DataExports" at bounding box center [51, 156] width 35 height 9
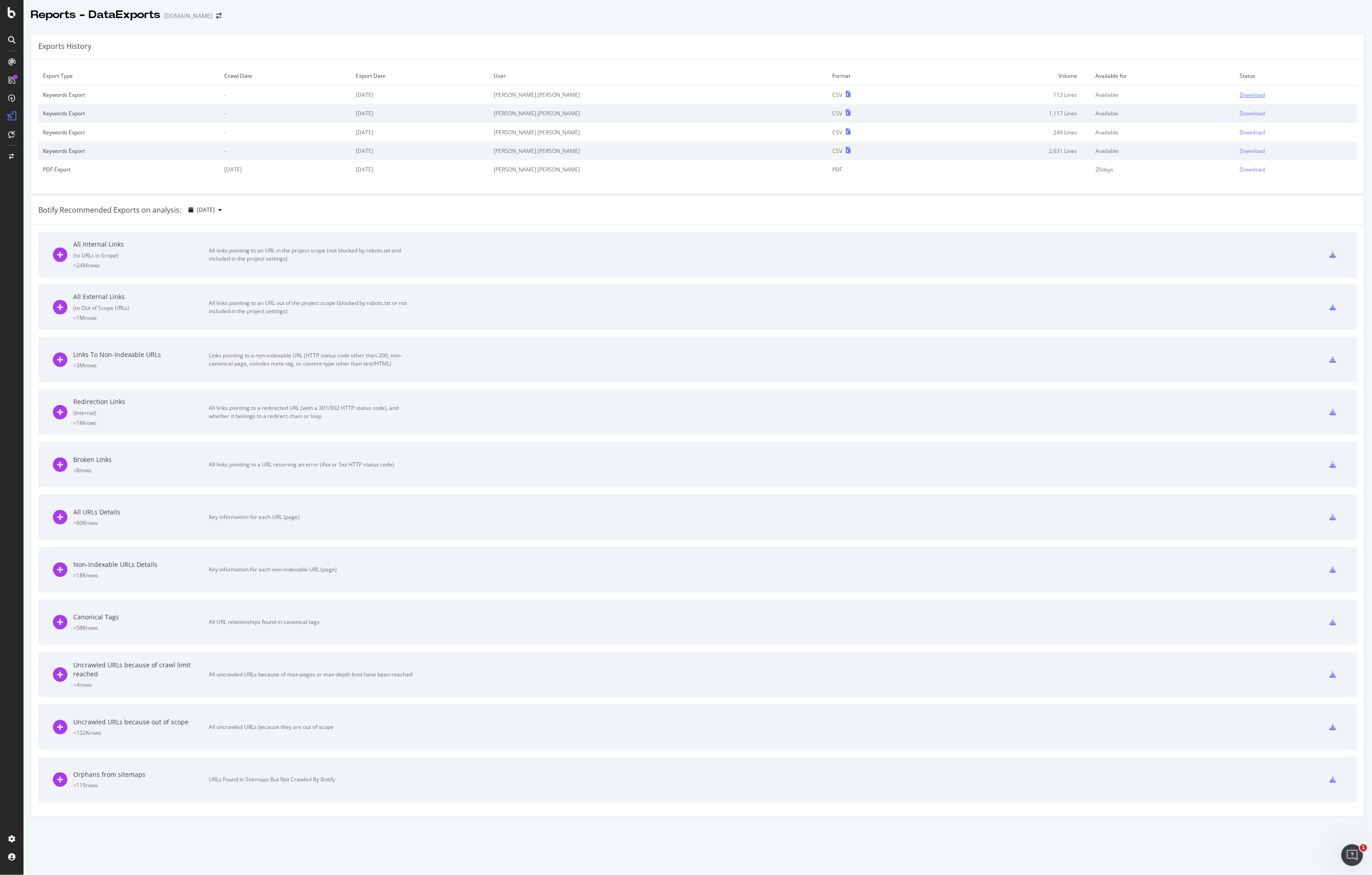
click at [686, 94] on div "Download" at bounding box center [1252, 95] width 26 height 7
drag, startPoint x: 703, startPoint y: 229, endPoint x: 705, endPoint y: 222, distance: 7.3
click at [686, 229] on div "All Internal Links ( to URLs in Scope ) = 24M rows All links pointing to an URL…" at bounding box center [698, 521] width 1333 height 592
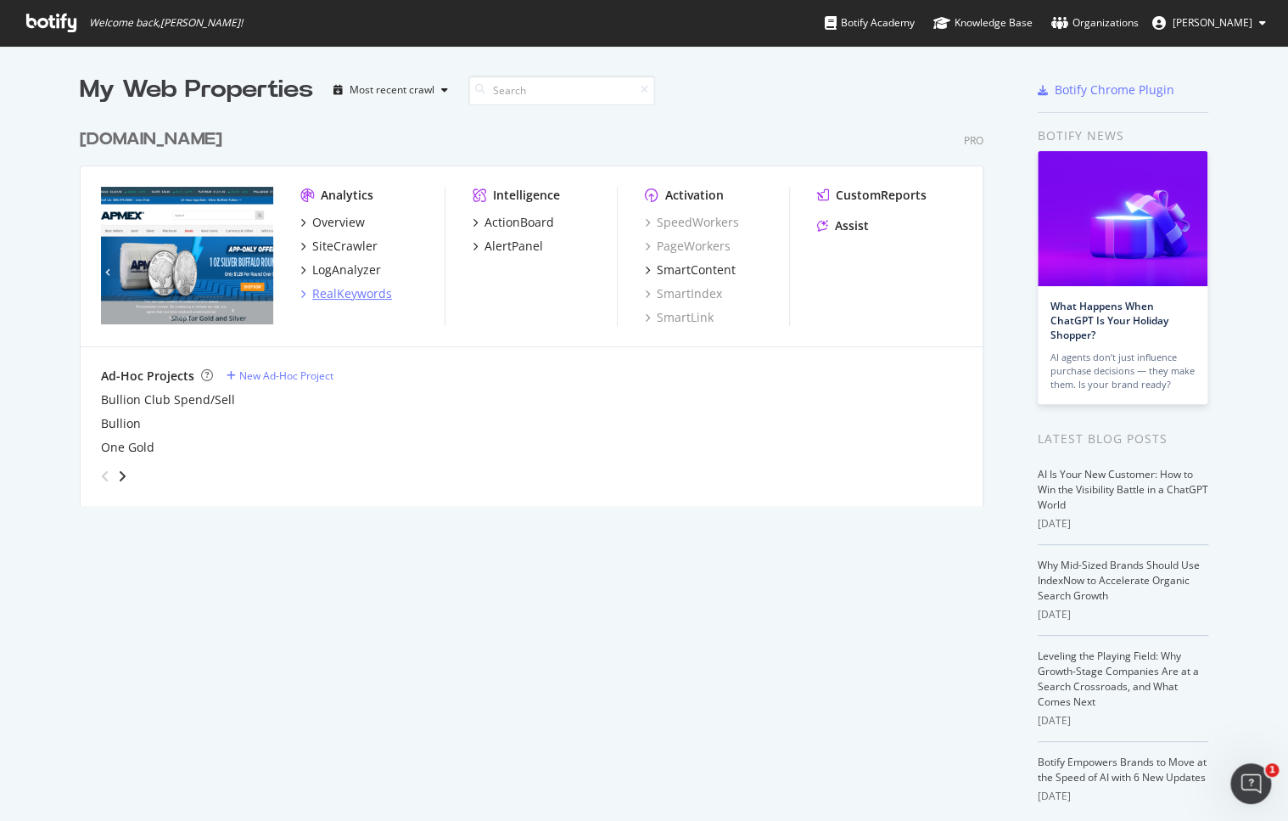
click at [339, 295] on div "RealKeywords" at bounding box center [352, 293] width 80 height 17
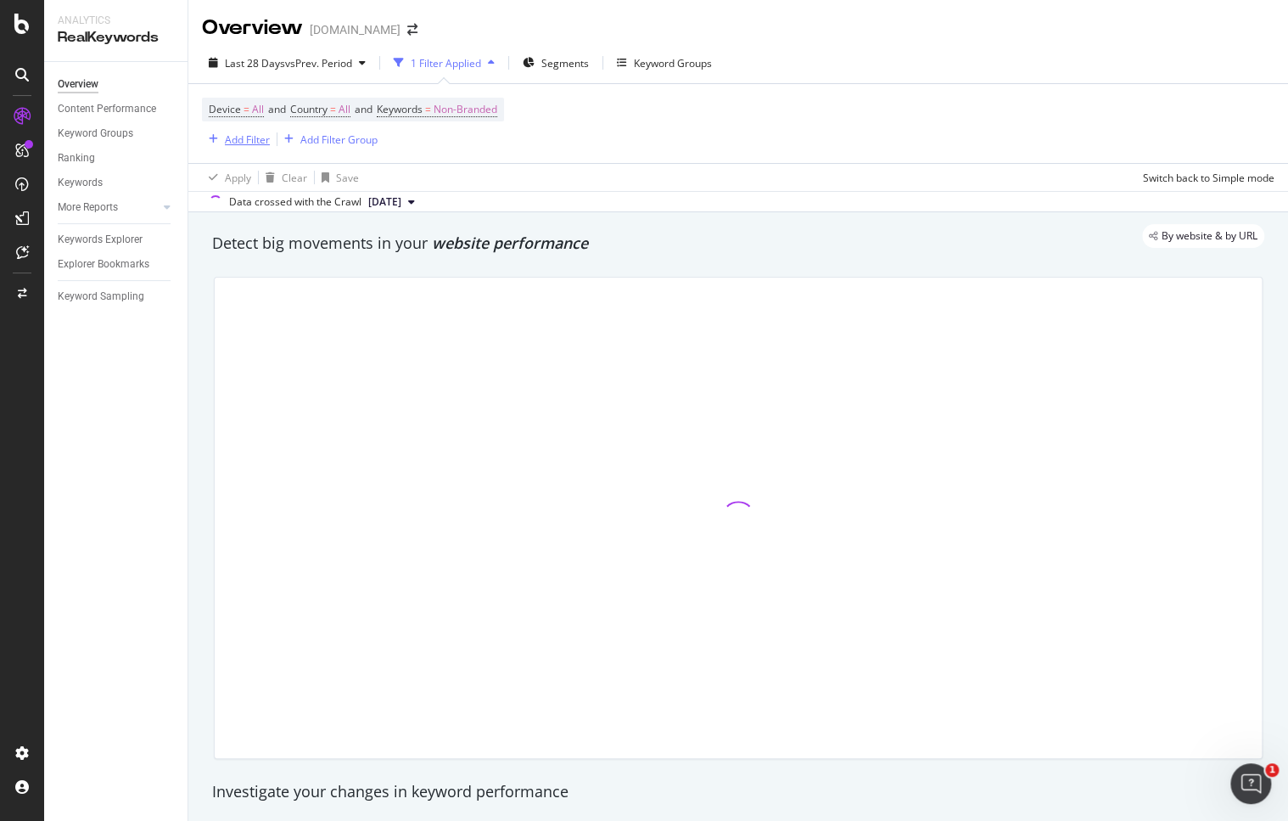
click at [239, 137] on div "Add Filter" at bounding box center [247, 139] width 45 height 14
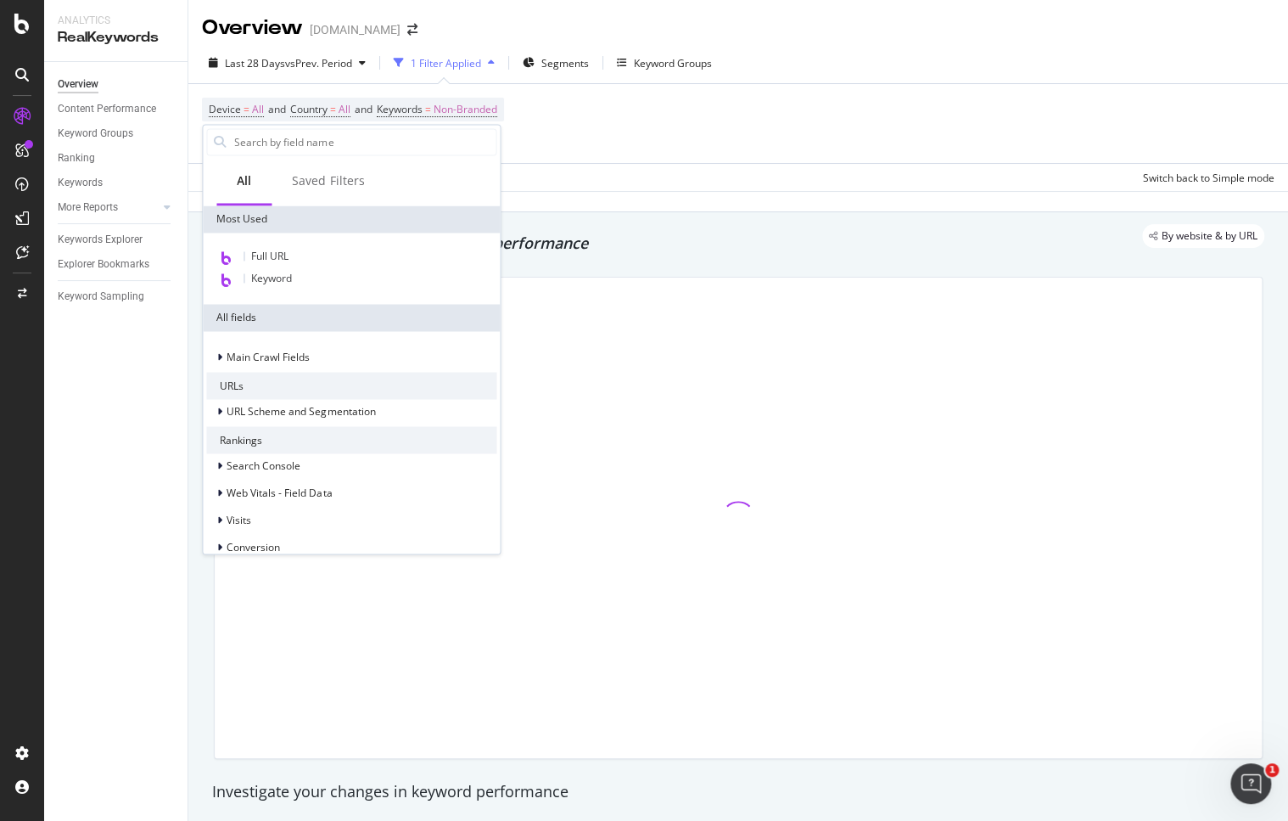
click at [625, 166] on div "Apply Clear Save Switch back to Simple mode" at bounding box center [738, 177] width 1100 height 28
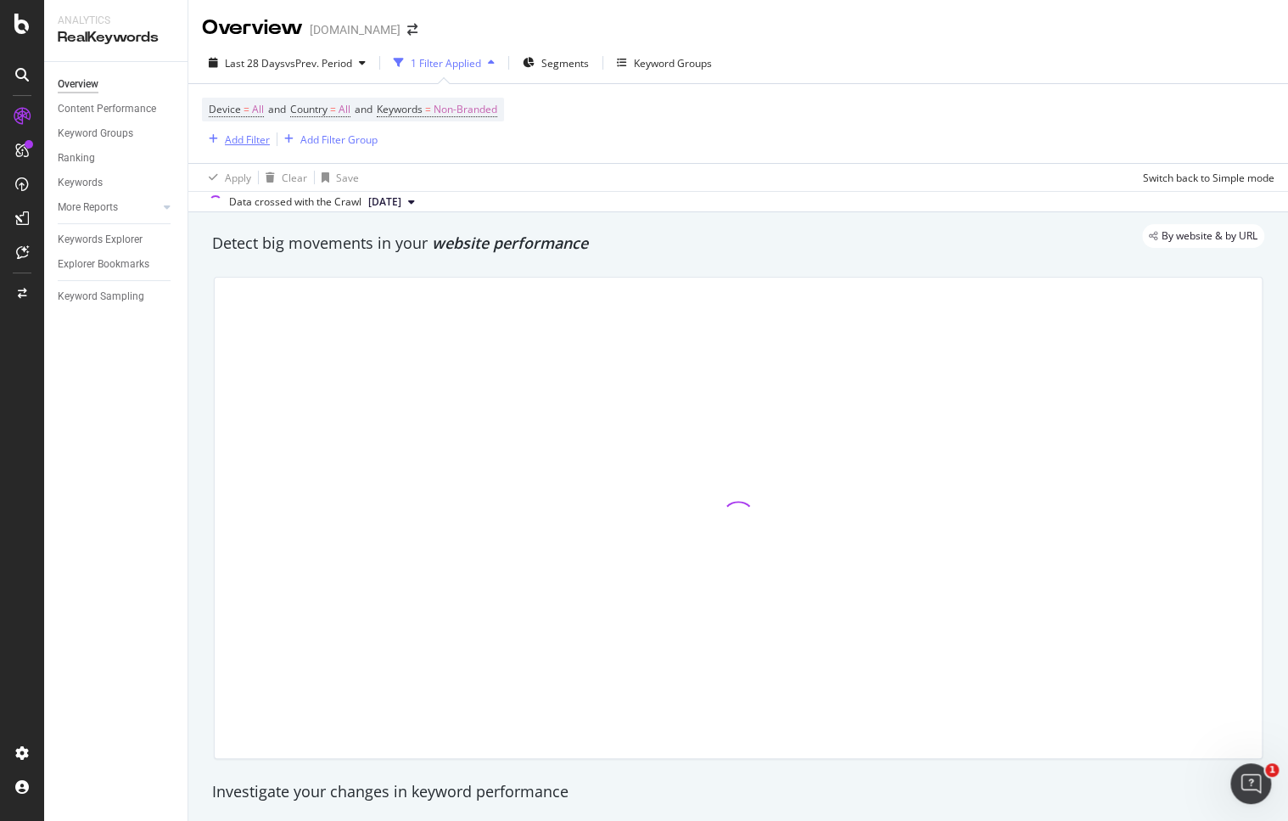
click at [248, 139] on div "Add Filter" at bounding box center [247, 139] width 45 height 14
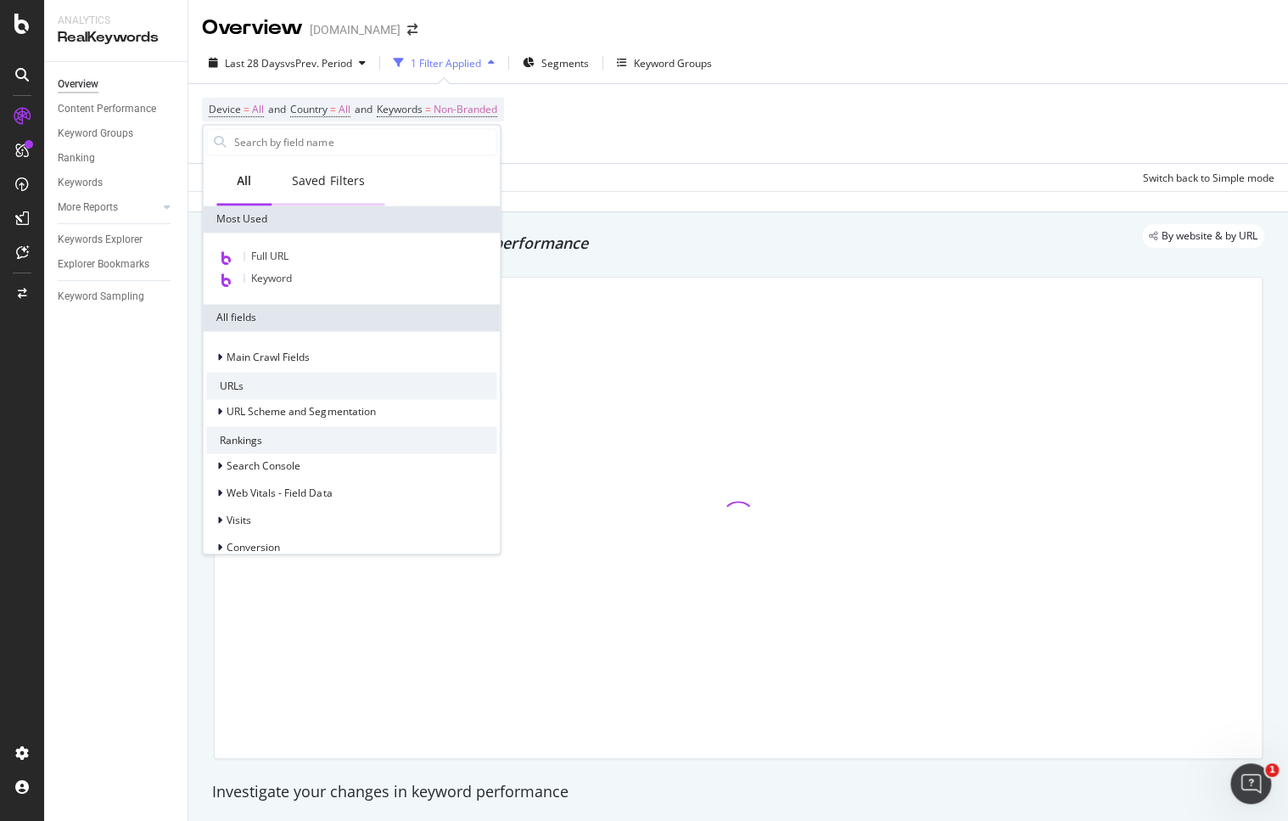
click at [341, 182] on div "Saved Filters" at bounding box center [328, 180] width 72 height 17
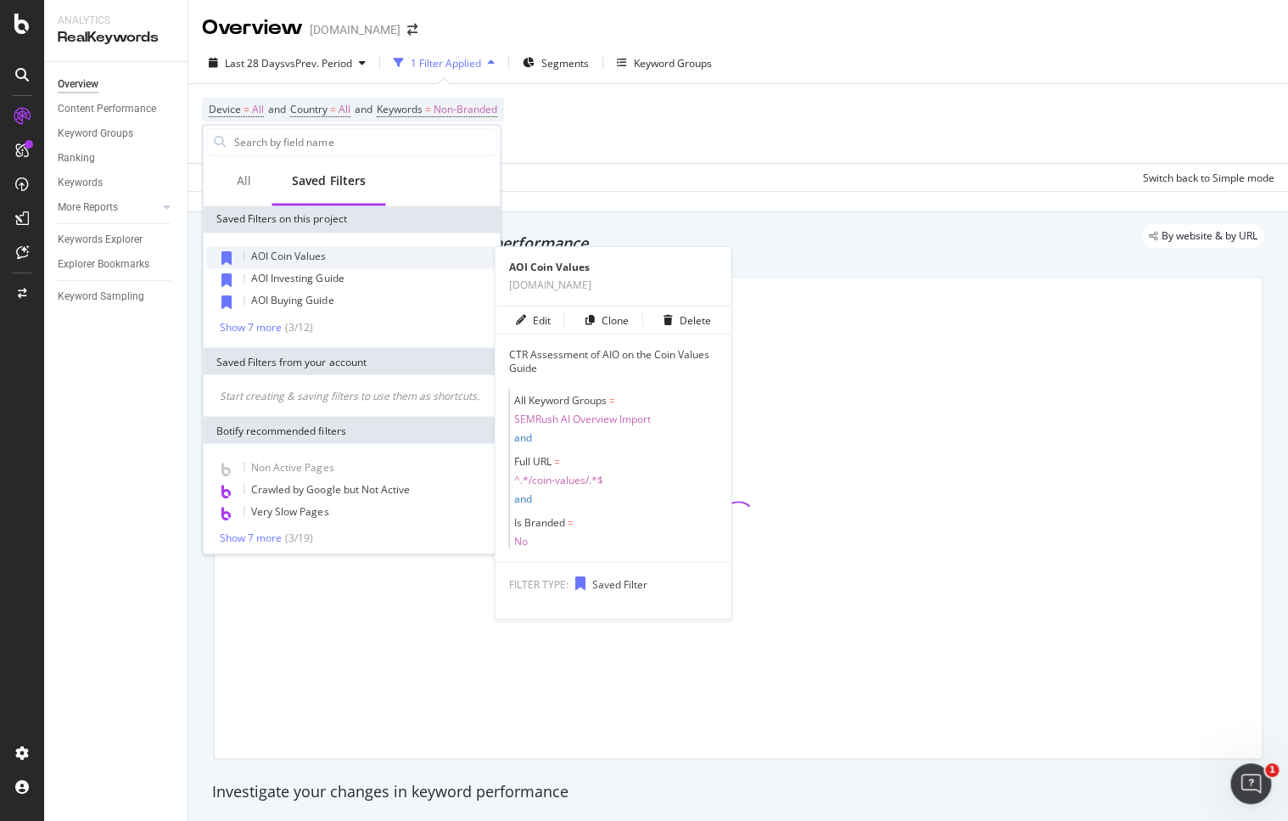
click at [319, 261] on span "AOI Coin Values" at bounding box center [288, 256] width 75 height 14
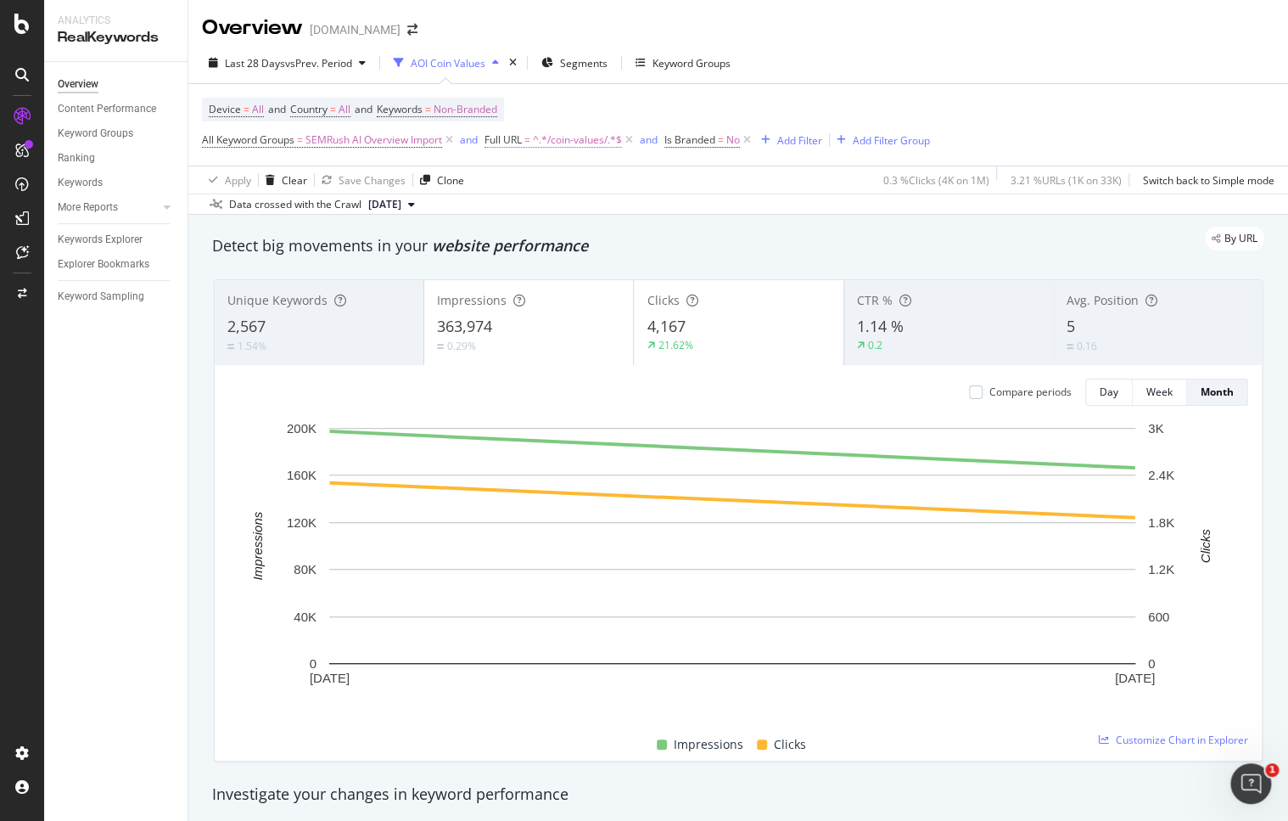
click at [598, 141] on span "^.*/coin-values/.*$" at bounding box center [577, 140] width 89 height 24
type input "/answers/"
click at [671, 248] on div "Apply" at bounding box center [675, 246] width 26 height 14
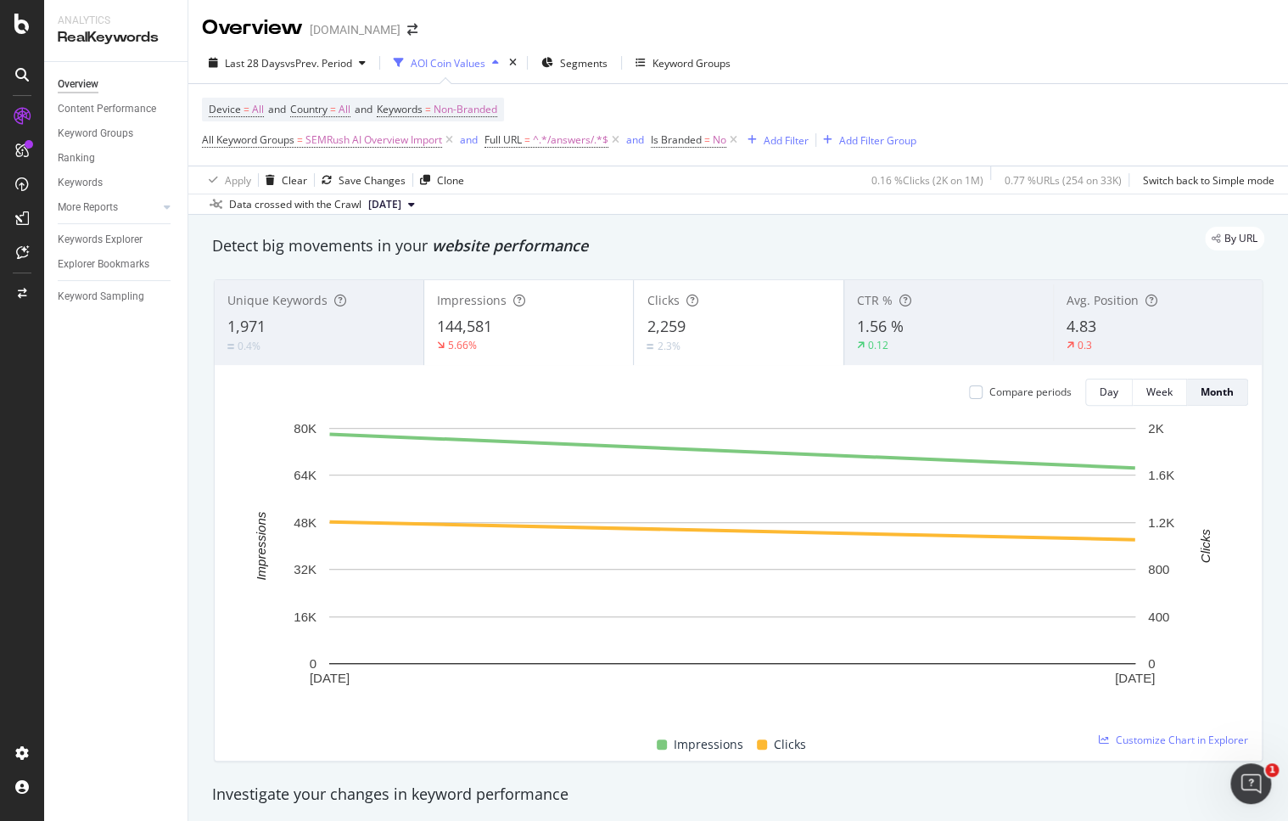
click at [1010, 227] on div "By URL" at bounding box center [729, 239] width 1069 height 24
click at [342, 61] on span "vs Prev. Period" at bounding box center [318, 63] width 67 height 14
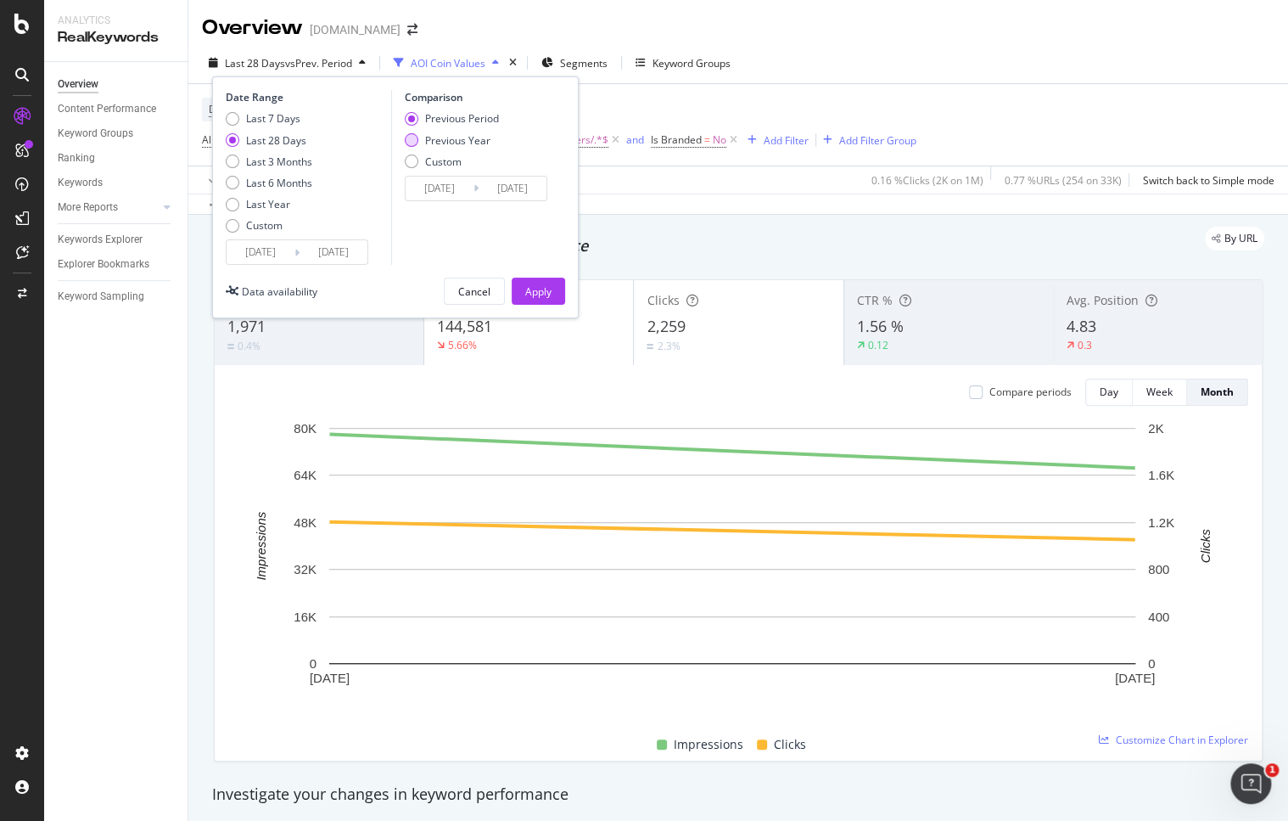
click at [418, 140] on div "Previous Year" at bounding box center [412, 140] width 14 height 14
type input "[DATE]"
click at [533, 298] on div "Apply" at bounding box center [538, 291] width 26 height 14
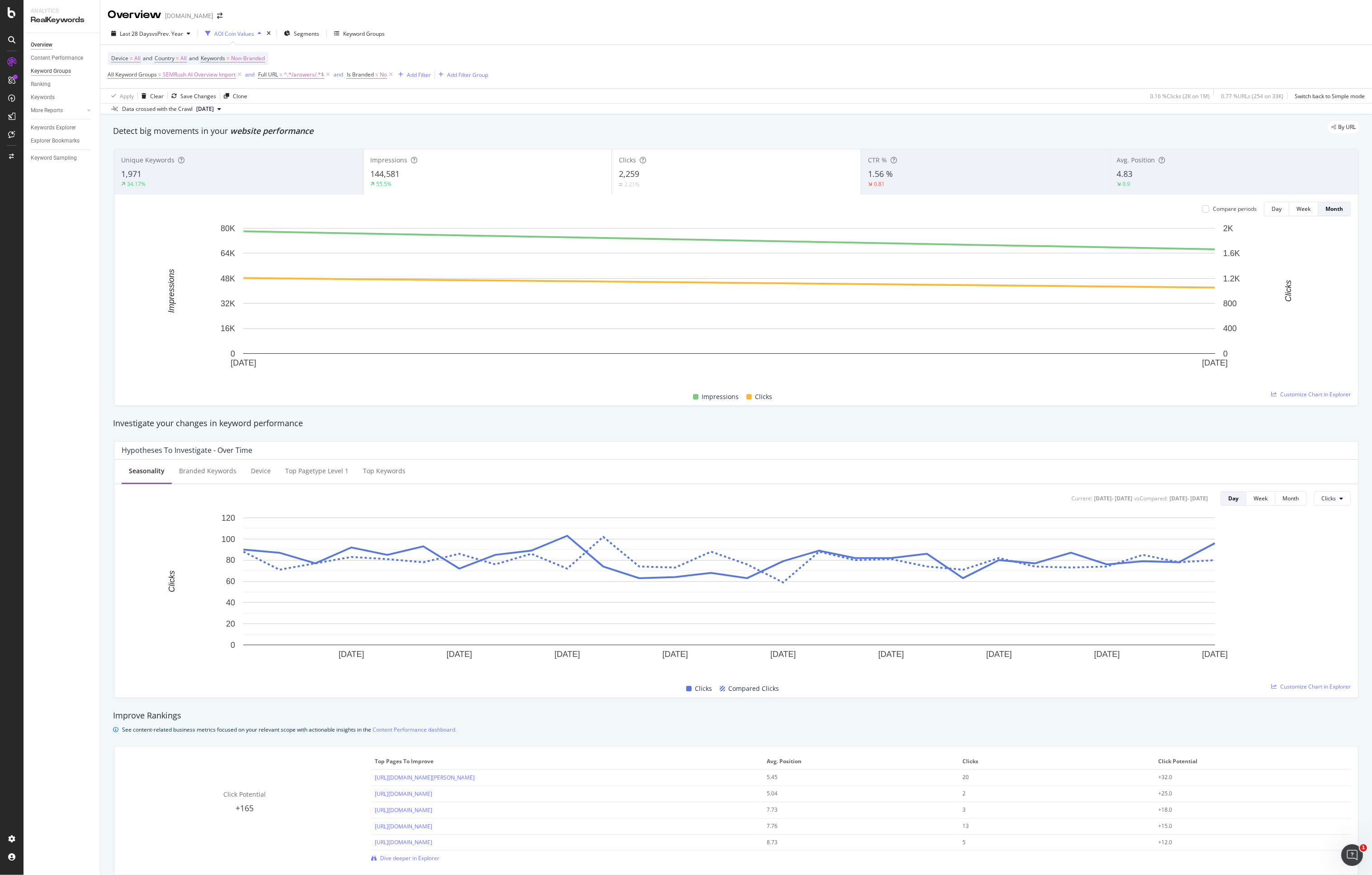
click at [50, 70] on div "Keyword Groups" at bounding box center [51, 71] width 40 height 10
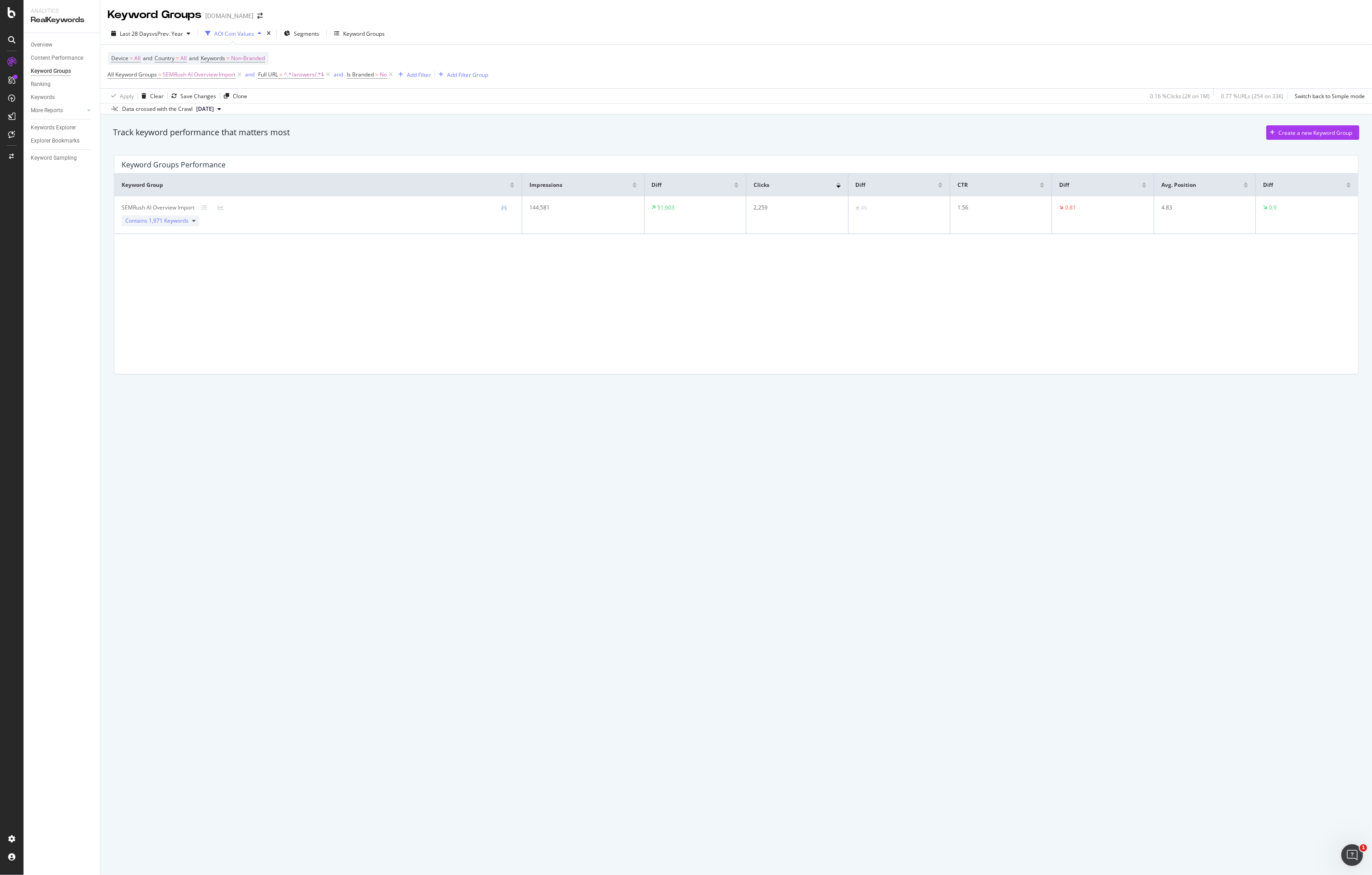
click at [275, 437] on div "Keyword Groups [DOMAIN_NAME] Last 28 Days vs Prev. Year AOI Coin Values Segment…" at bounding box center [736, 438] width 1272 height 875
click at [44, 83] on div "Ranking" at bounding box center [40, 84] width 20 height 10
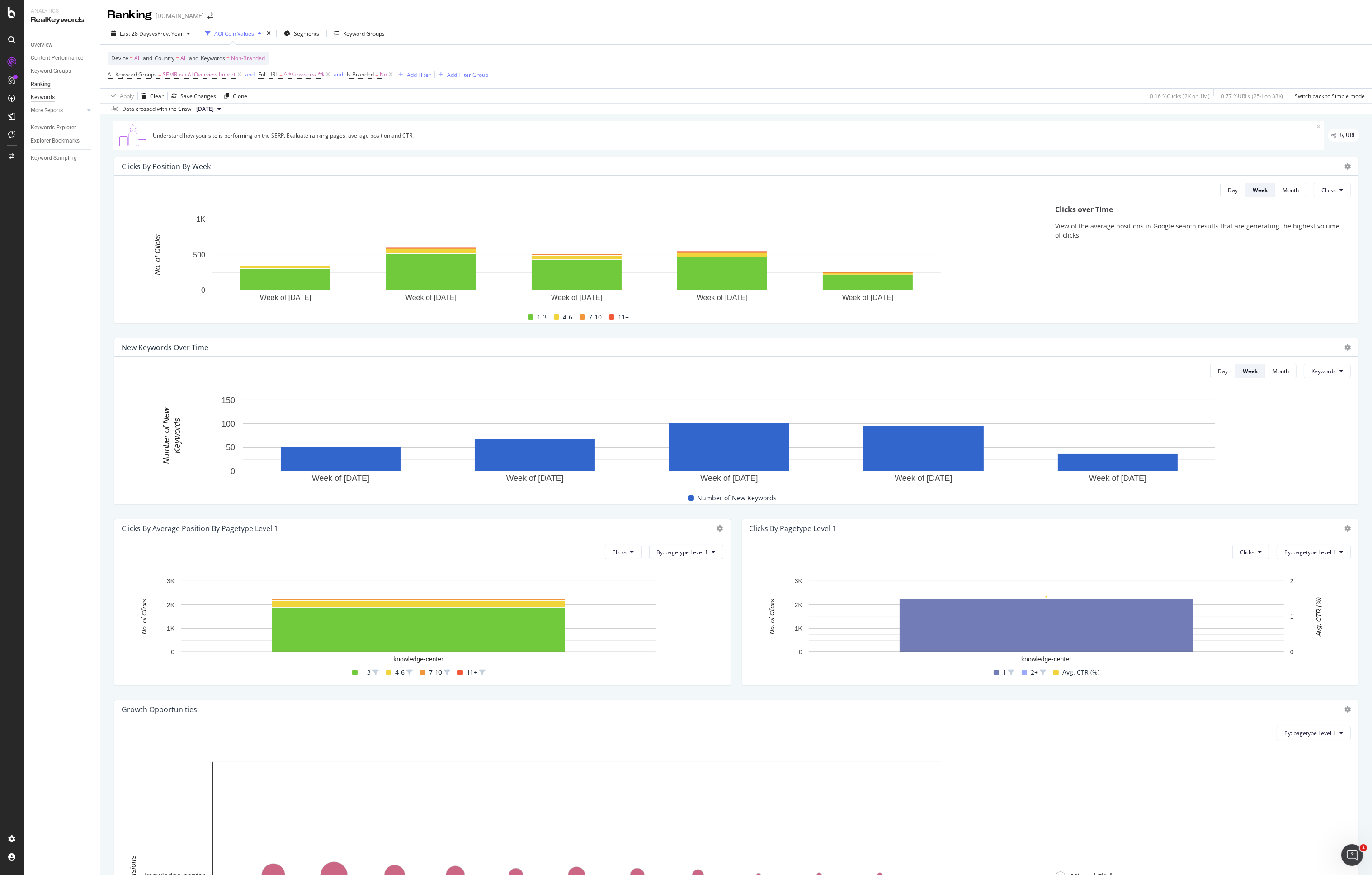
click at [42, 97] on div "Keywords" at bounding box center [43, 98] width 24 height 10
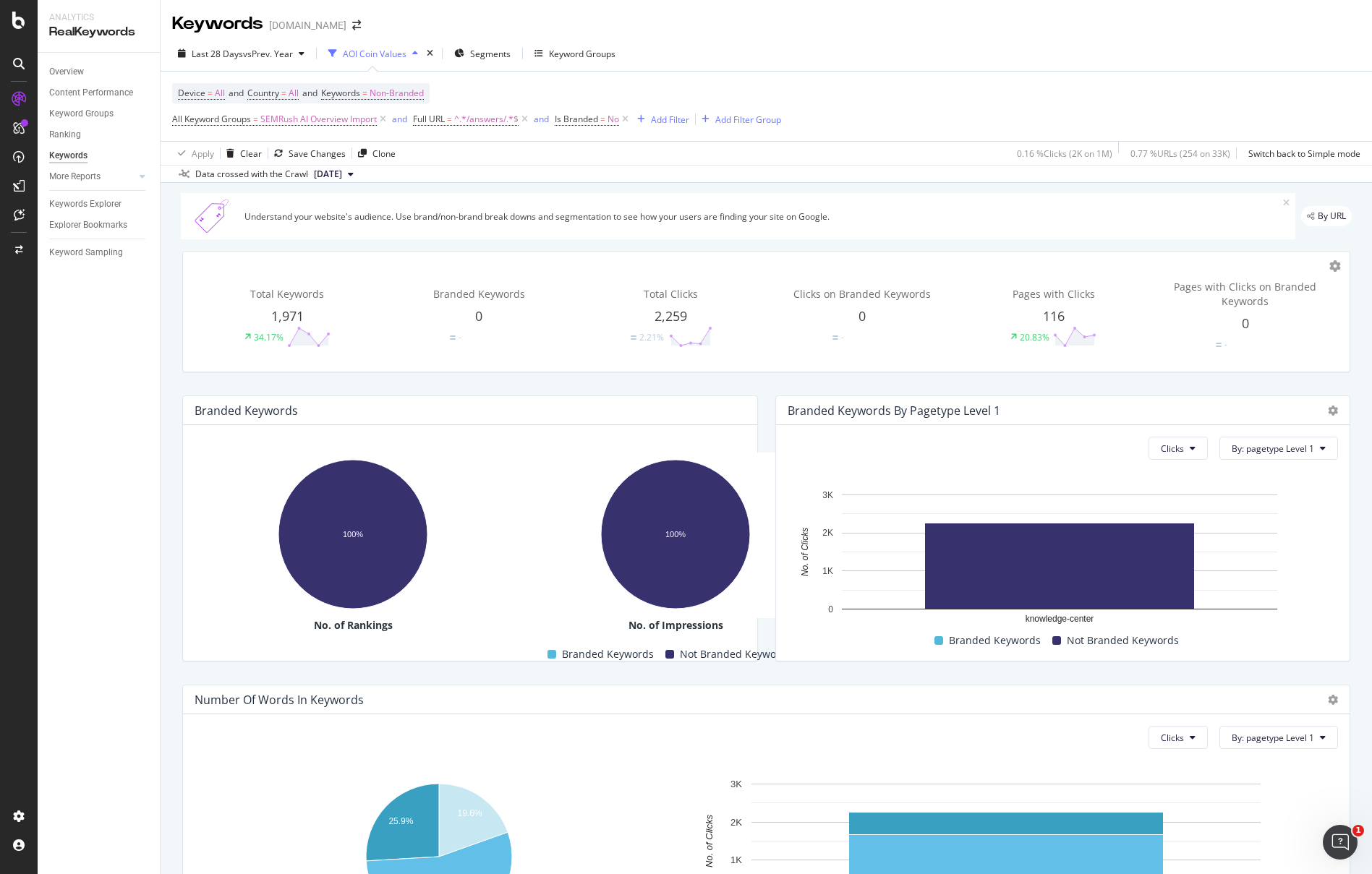
click at [94, 429] on div "Overview Content Performance Keyword Groups Ranking Keywords More Reports Count…" at bounding box center [98, 463] width 122 height 821
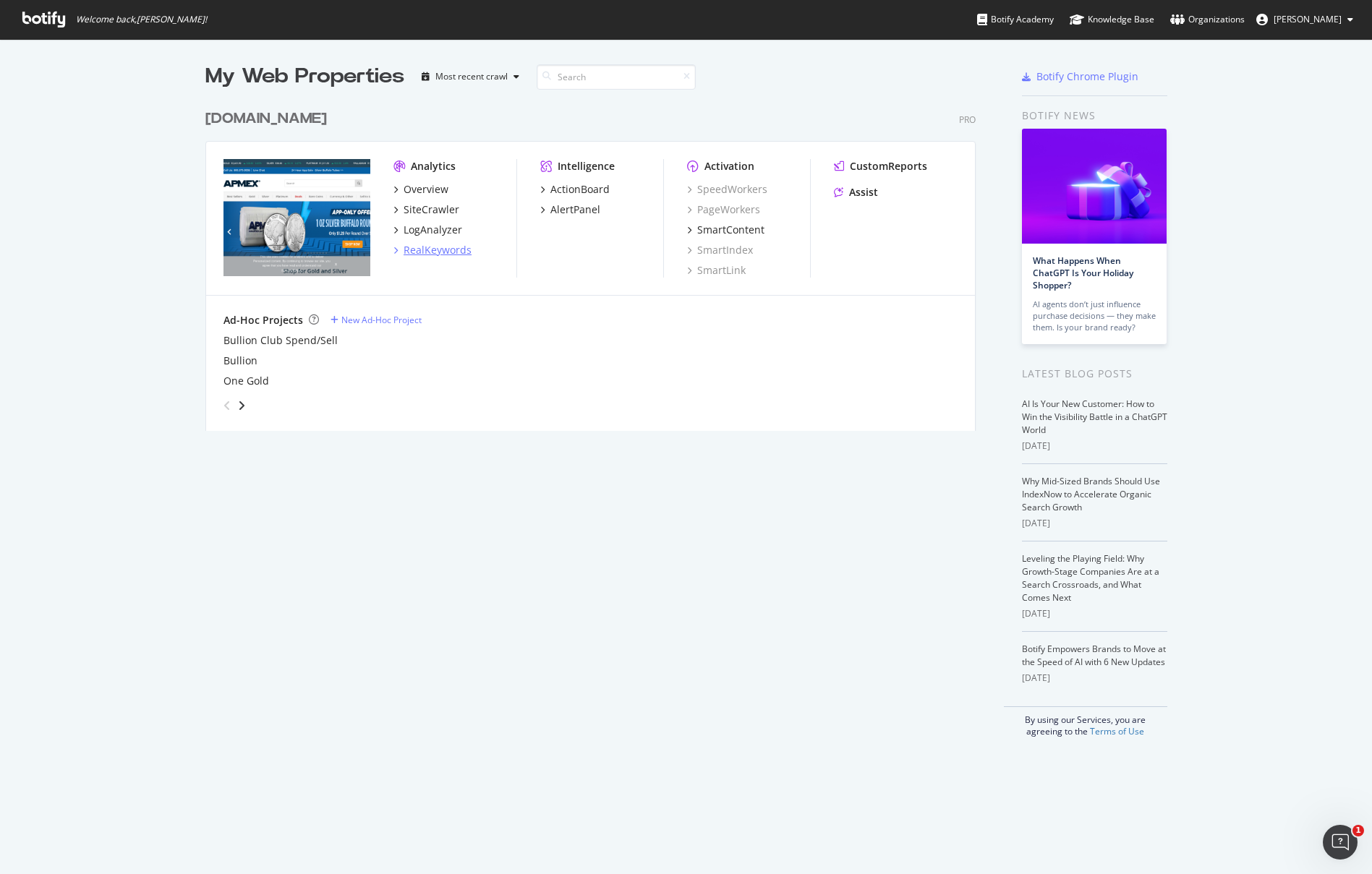
click at [425, 251] on div "RealKeywords" at bounding box center [438, 250] width 68 height 14
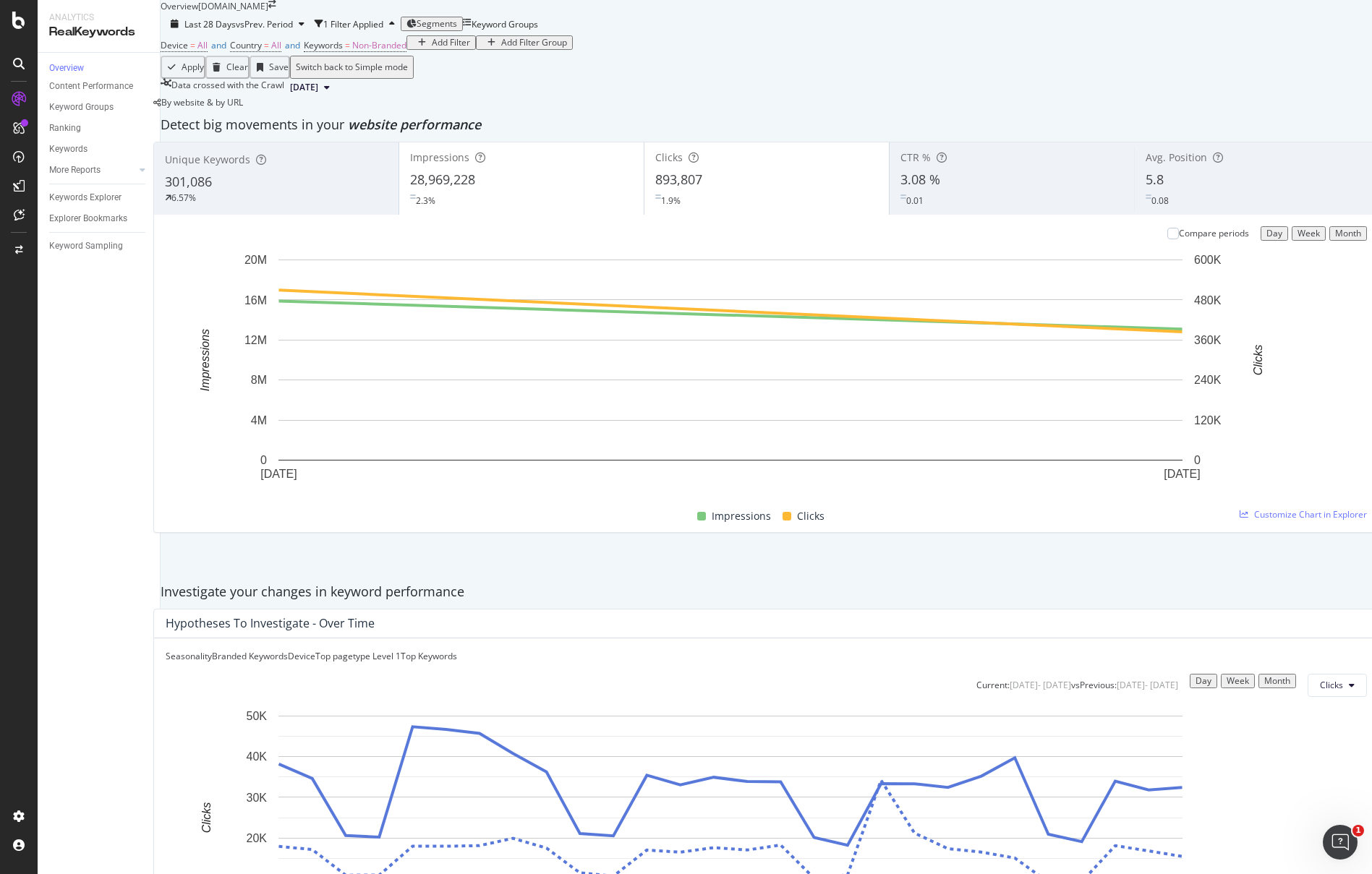
click at [432, 48] on div "Add Filter" at bounding box center [451, 43] width 38 height 10
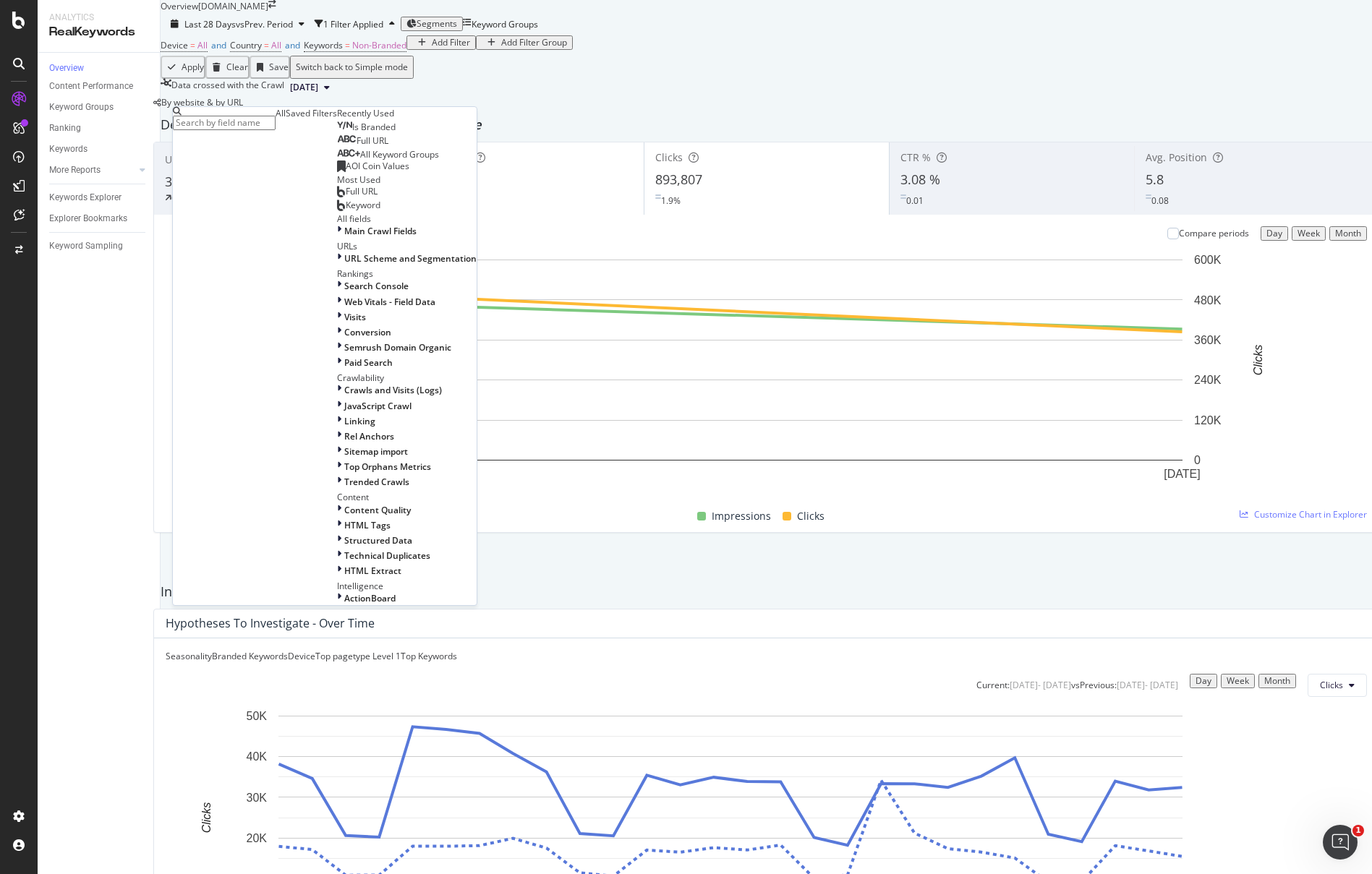
click at [285, 119] on div "Saved Filters" at bounding box center [311, 113] width 51 height 12
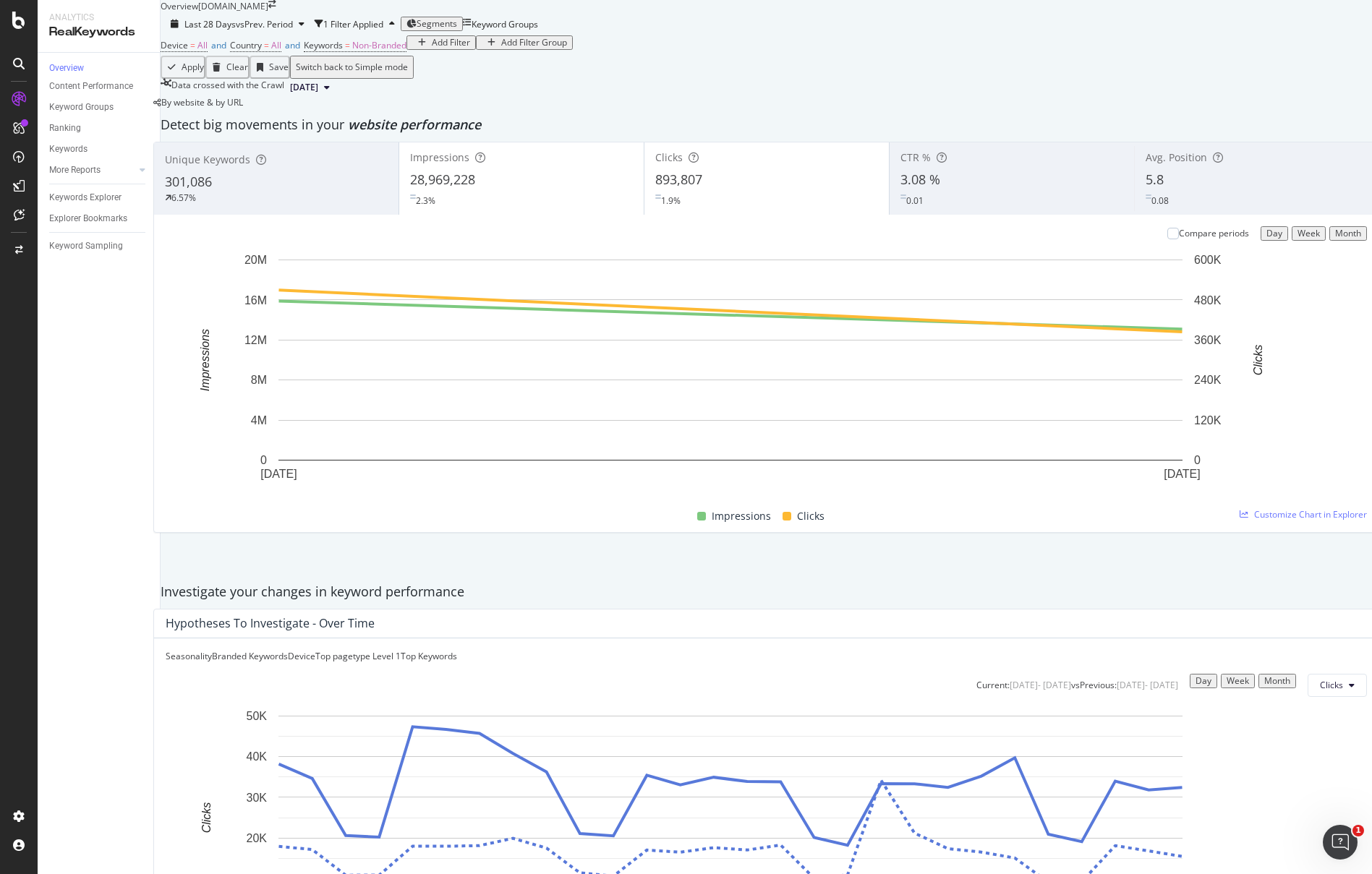
click at [508, 55] on div "Device = All and Country = All and Keywords = Non-Branded Add Filter Add Filter…" at bounding box center [766, 46] width 1212 height 20
click at [432, 48] on div "Add Filter" at bounding box center [451, 43] width 38 height 10
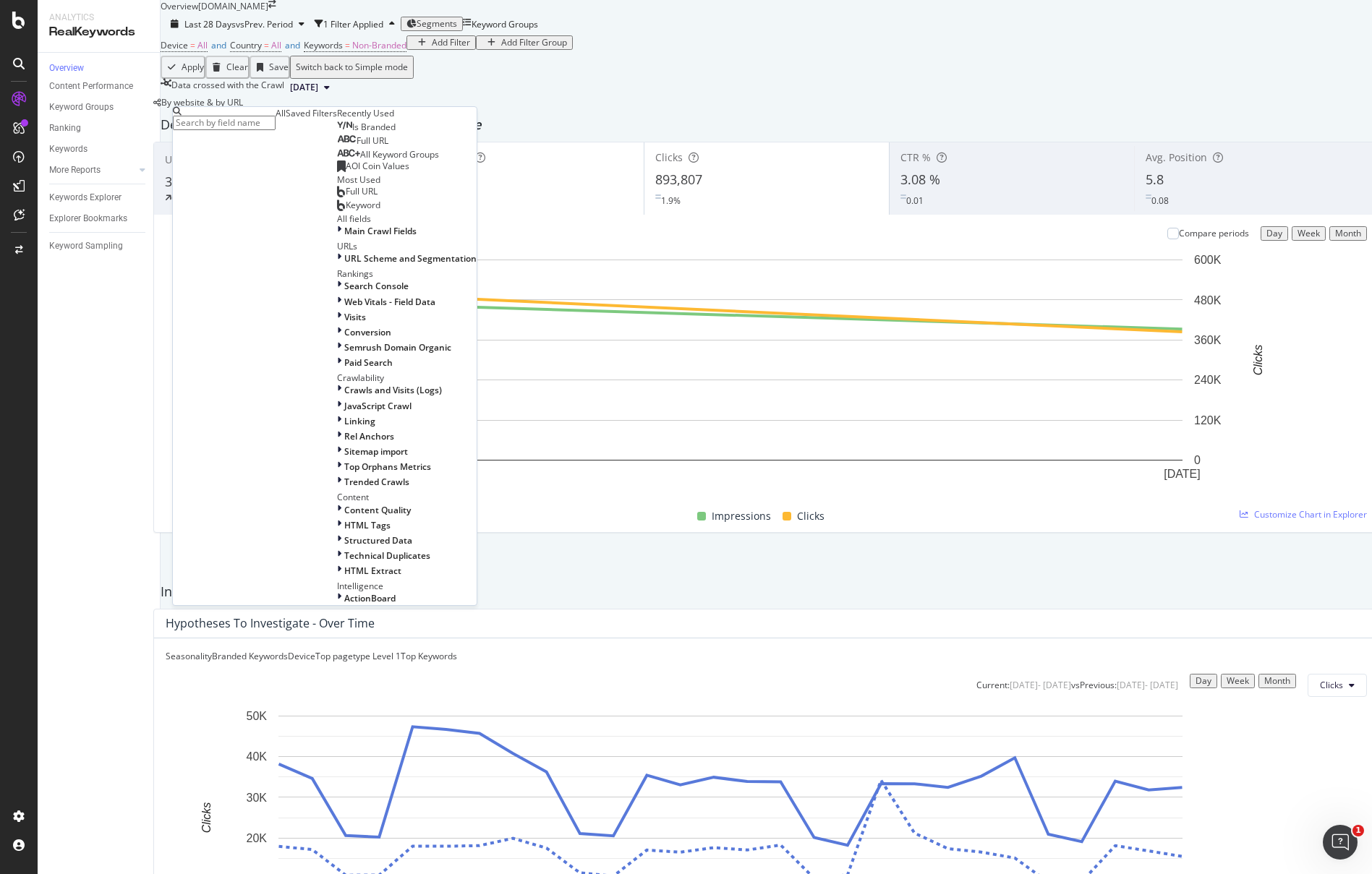
click at [285, 119] on div "Saved Filters" at bounding box center [311, 113] width 51 height 12
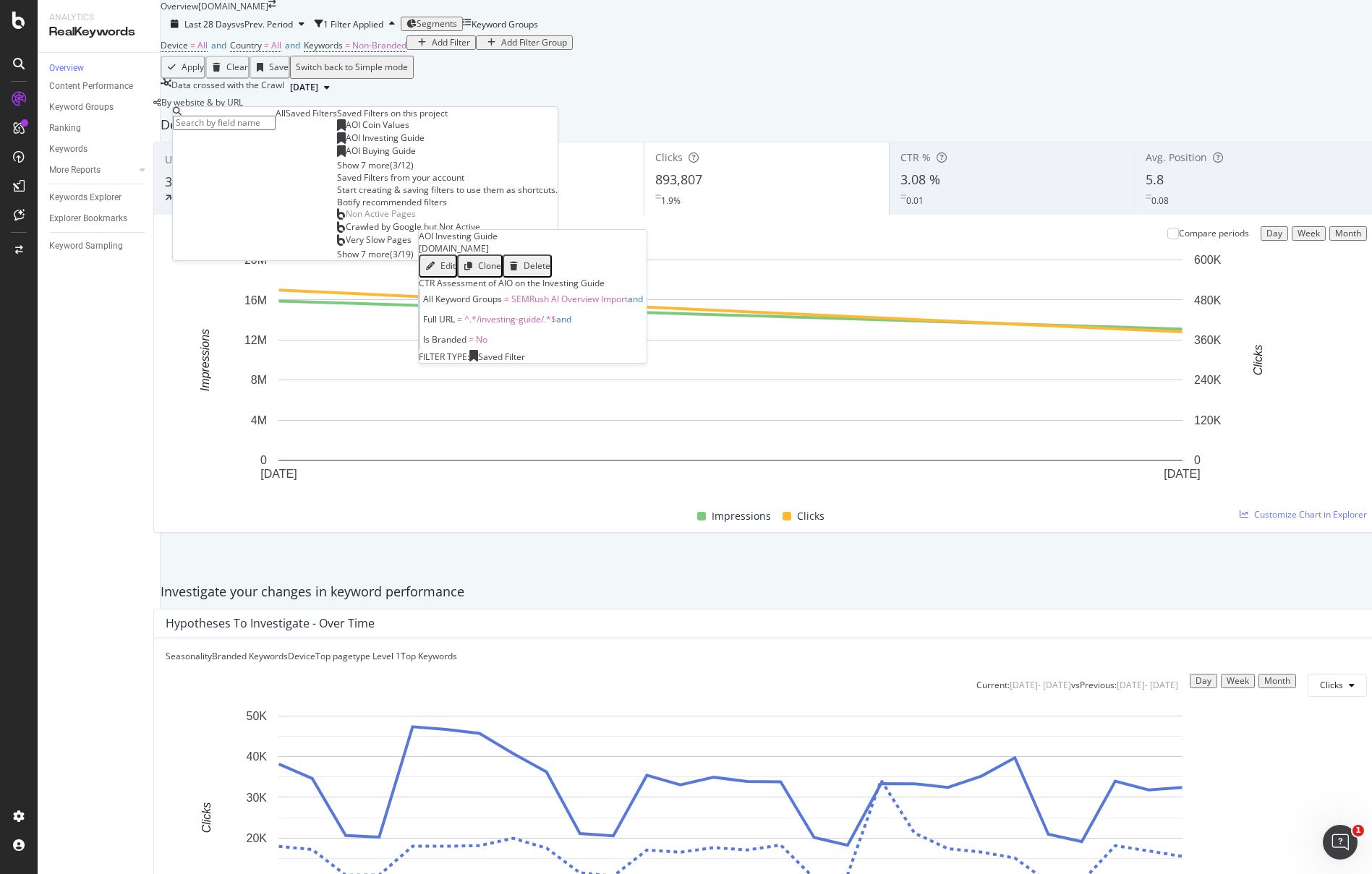
click at [346, 144] on span "AOI Investing Guide" at bounding box center [385, 137] width 79 height 12
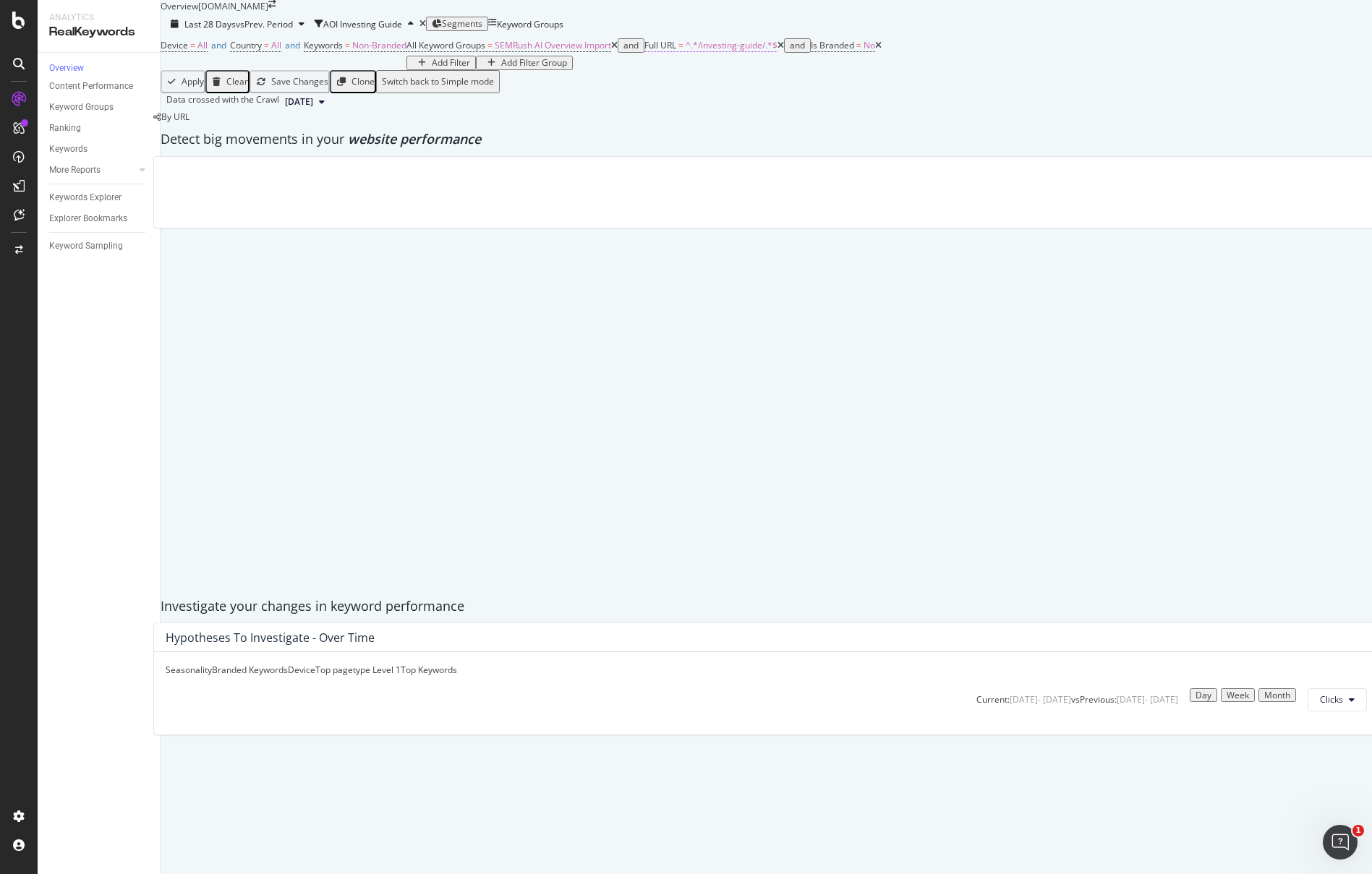
click at [686, 51] on span "^.*/investing-guide/.*$" at bounding box center [732, 45] width 92 height 12
click at [519, 155] on input "/investing-guide/" at bounding box center [467, 148] width 103 height 14
type input "/investing-guide/gold/"
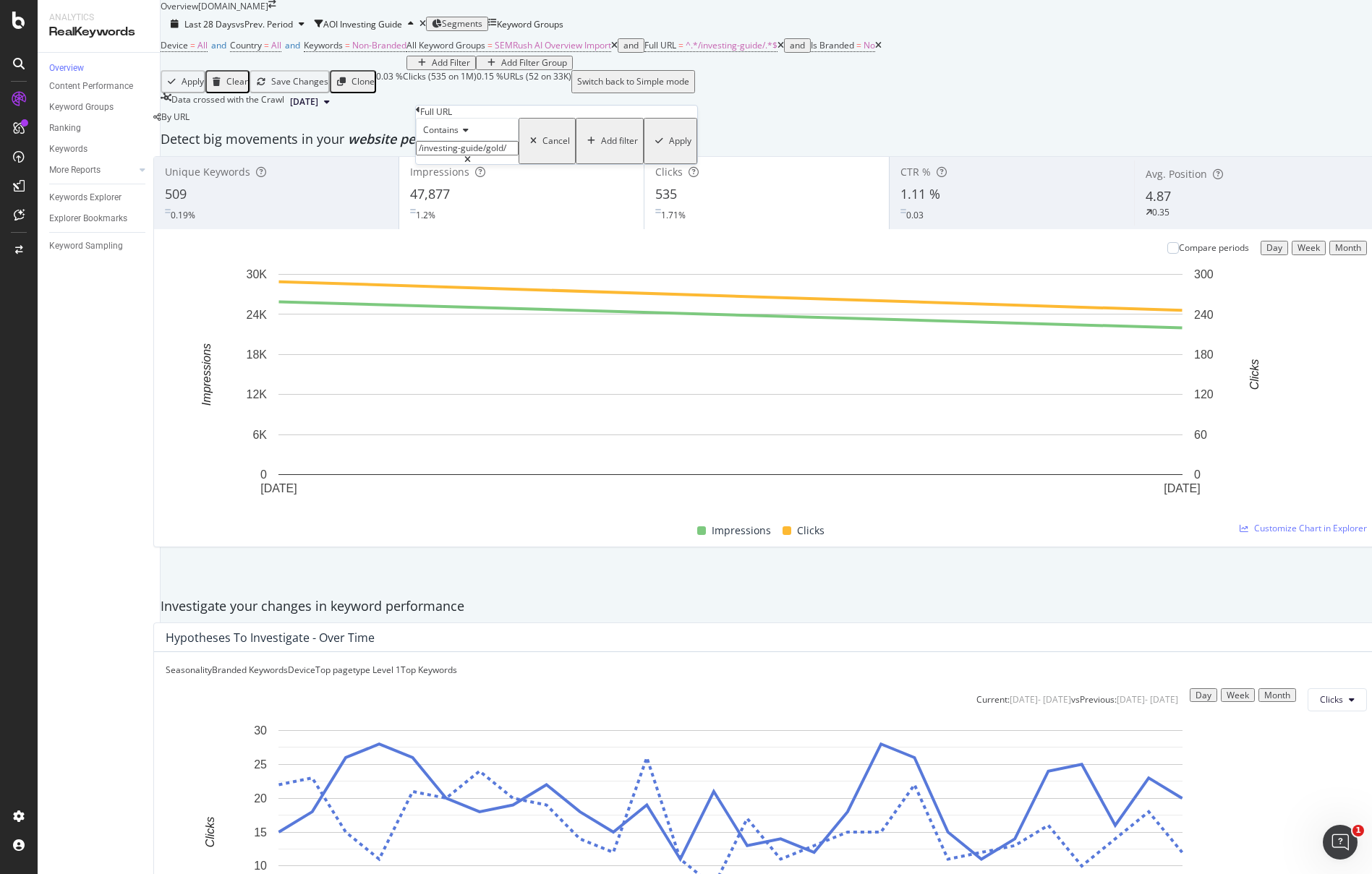
click at [669, 146] on div "Apply" at bounding box center [680, 141] width 22 height 10
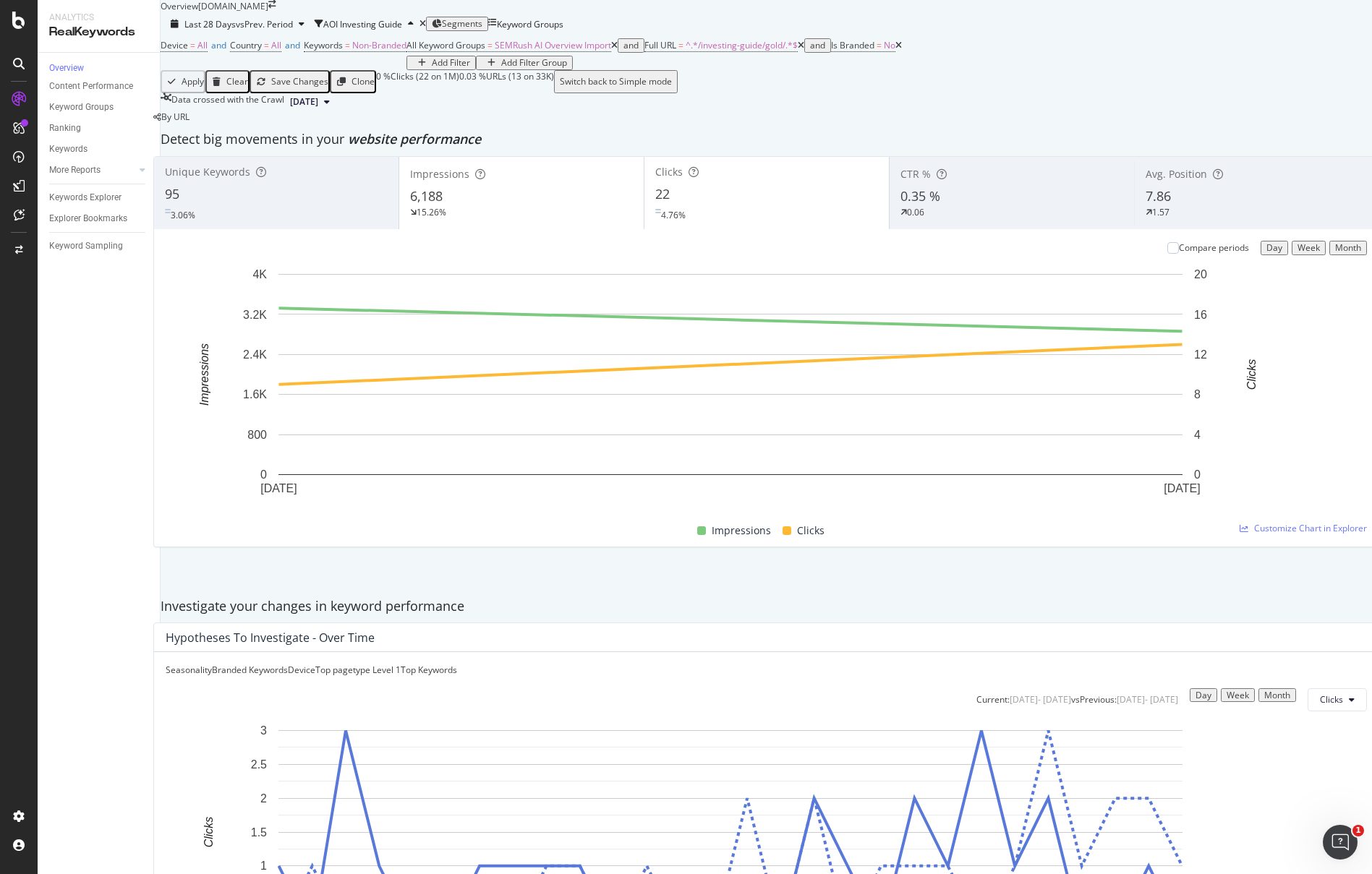
click at [1221, 36] on div "Last 28 Days vs Prev. Period AOI Investing Guide Segments Keyword Groups" at bounding box center [766, 23] width 1212 height 23
click at [132, 595] on div "Overview Content Performance Keyword Groups Ranking Keywords More Reports Count…" at bounding box center [98, 463] width 122 height 821
